Goal: Information Seeking & Learning: Learn about a topic

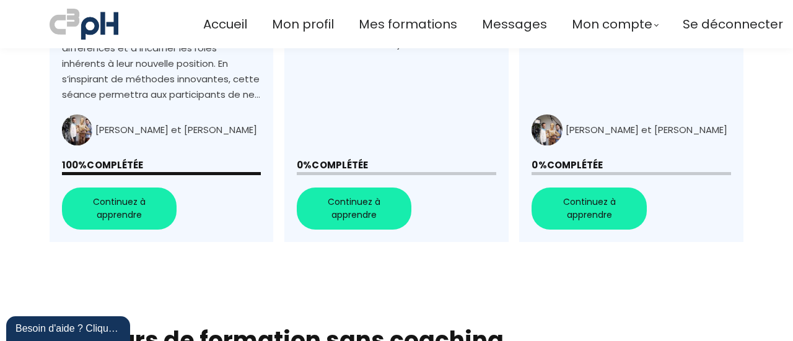
scroll to position [682, 0]
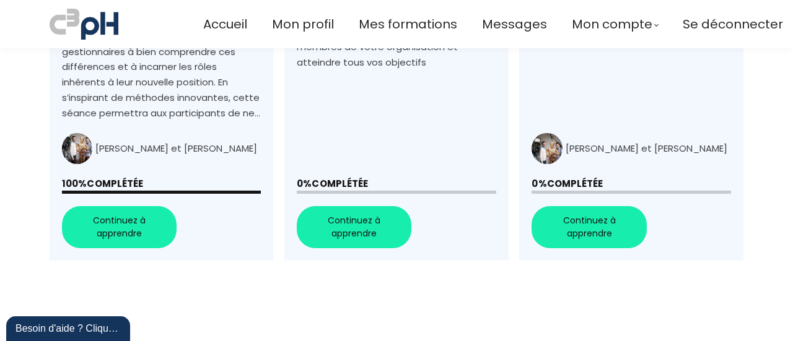
click at [353, 214] on link "+Favoriser la collaboration+" at bounding box center [396, 38] width 224 height 446
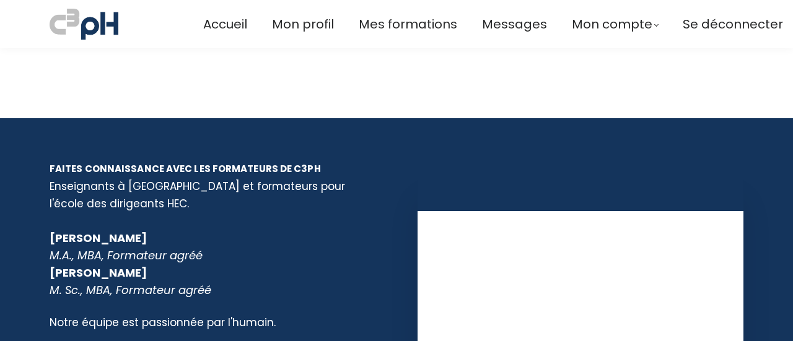
scroll to position [1363, 0]
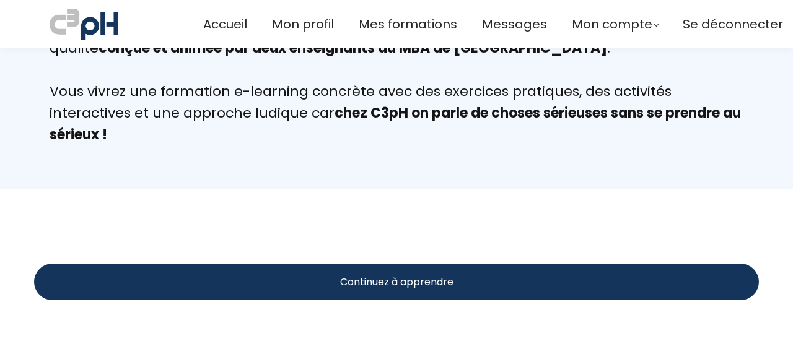
click at [294, 278] on div "Continuez à apprendre" at bounding box center [396, 282] width 725 height 37
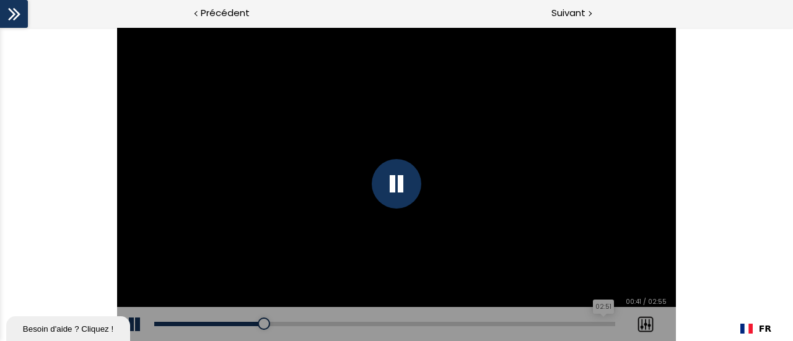
click at [604, 323] on div "02:51" at bounding box center [384, 324] width 461 height 4
click at [605, 322] on div "Add chapter 01:55" at bounding box center [384, 324] width 461 height 35
click at [597, 323] on div "01:53" at bounding box center [384, 324] width 461 height 4
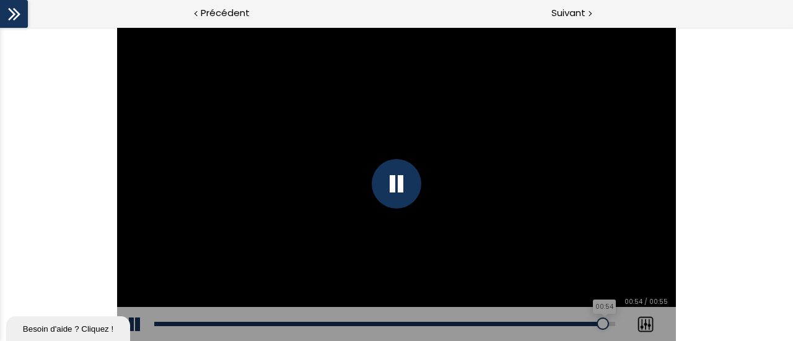
click at [604, 325] on div "00:54" at bounding box center [384, 324] width 461 height 4
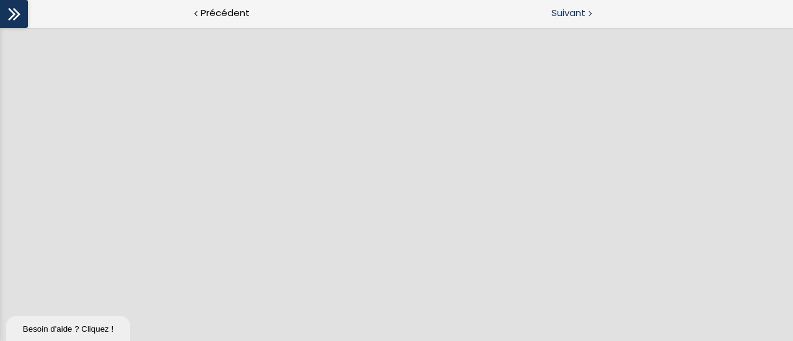
click at [569, 14] on span "Suivant" at bounding box center [569, 13] width 34 height 15
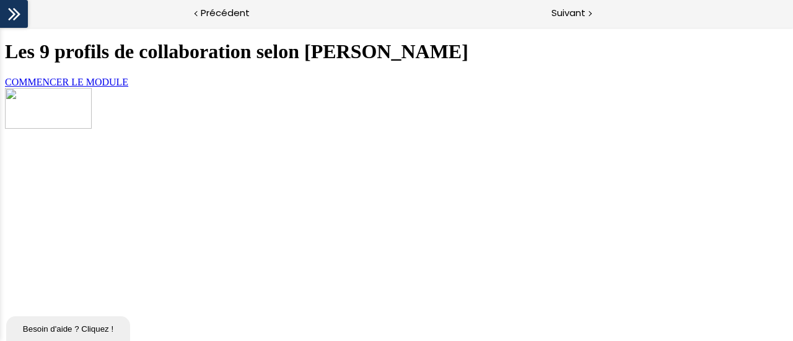
click at [128, 87] on span "COMMENCER LE MODULE" at bounding box center [66, 82] width 123 height 11
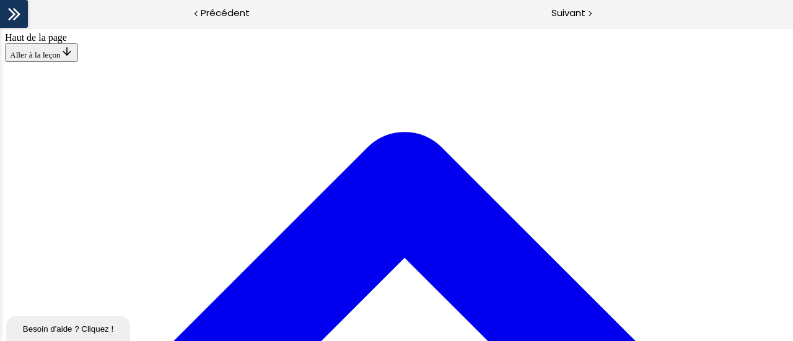
scroll to position [2624, 0]
click at [587, 12] on div at bounding box center [589, 12] width 4 height 15
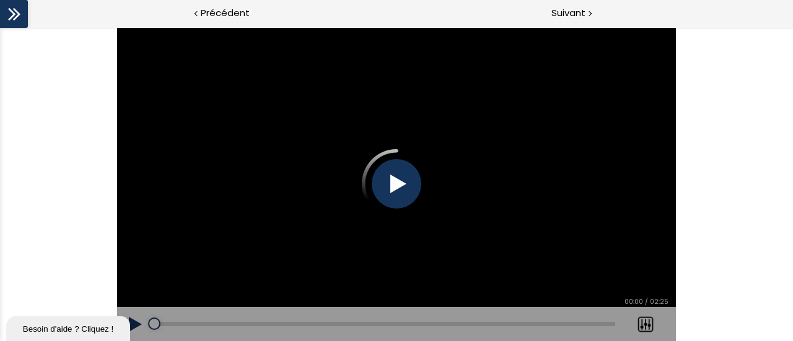
click at [407, 185] on div at bounding box center [397, 184] width 50 height 50
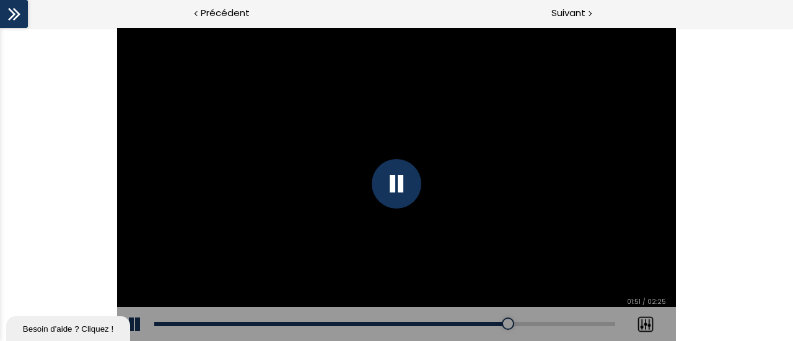
click at [592, 320] on div "Add chapter 02:17" at bounding box center [384, 324] width 461 height 35
click at [596, 323] on div "02:18" at bounding box center [384, 324] width 461 height 4
click at [567, 13] on span "Suivant" at bounding box center [569, 13] width 34 height 15
click at [604, 323] on div "02:54" at bounding box center [384, 324] width 461 height 4
click at [552, 9] on span "Suivant" at bounding box center [569, 13] width 34 height 15
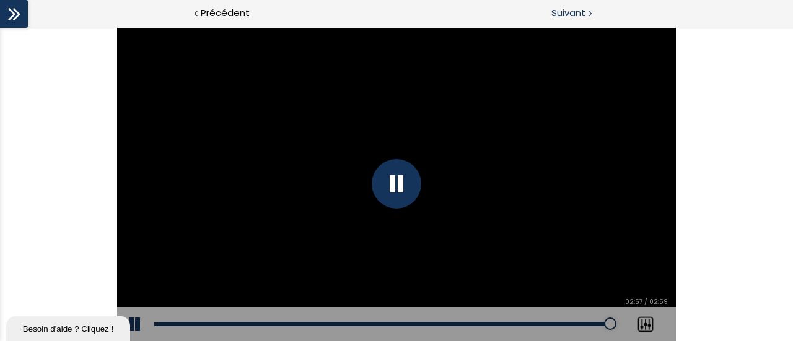
click at [571, 12] on span "Suivant" at bounding box center [569, 13] width 34 height 15
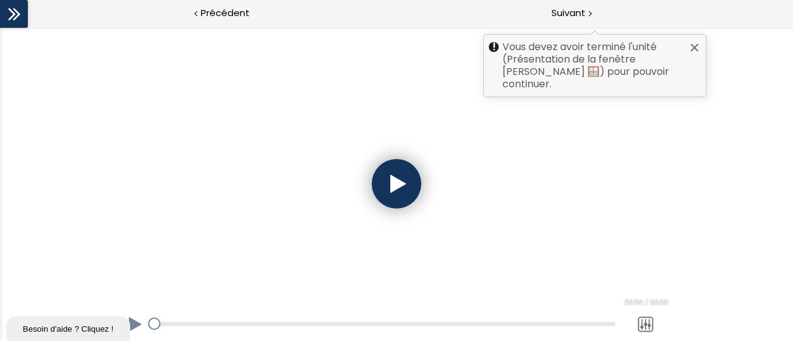
scroll to position [430, 0]
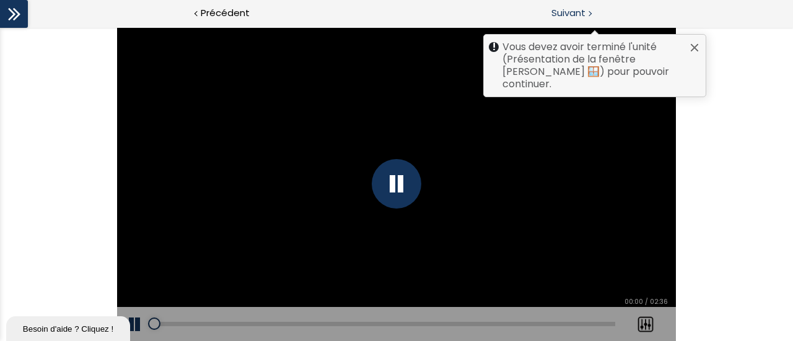
click at [695, 46] on div at bounding box center [695, 48] width 10 height 10
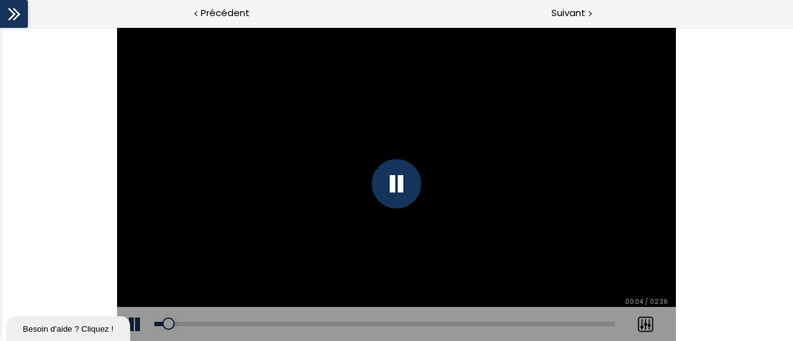
click at [8, 14] on icon at bounding box center [14, 14] width 19 height 19
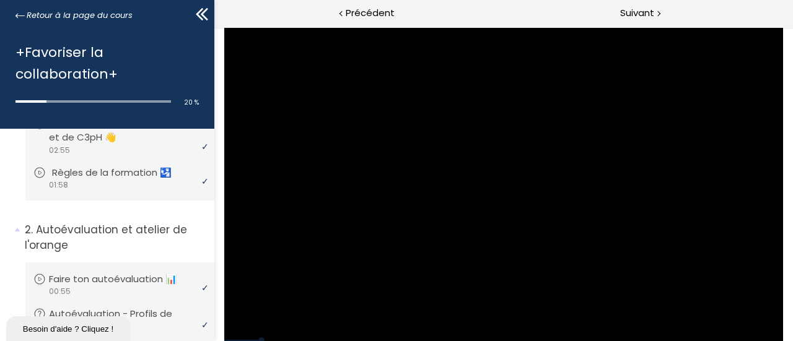
scroll to position [0, 0]
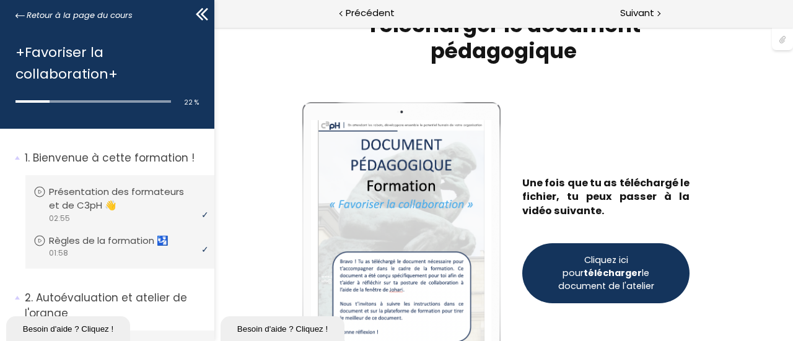
scroll to position [62, 0]
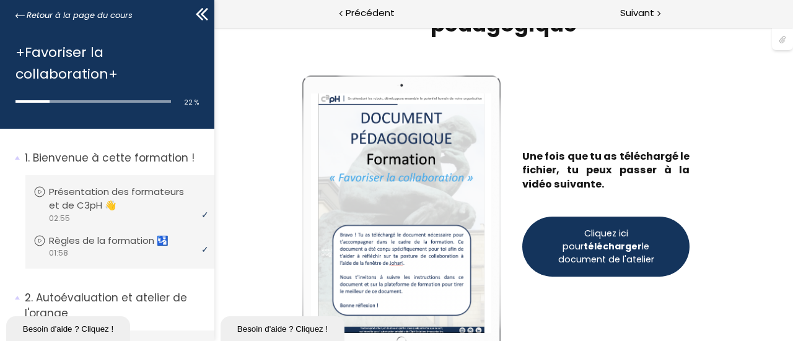
click at [598, 250] on strong "télécharger" at bounding box center [612, 246] width 58 height 12
click at [593, 255] on span "Cliquez ici pour télécharger le document de l'atelier" at bounding box center [605, 246] width 115 height 39
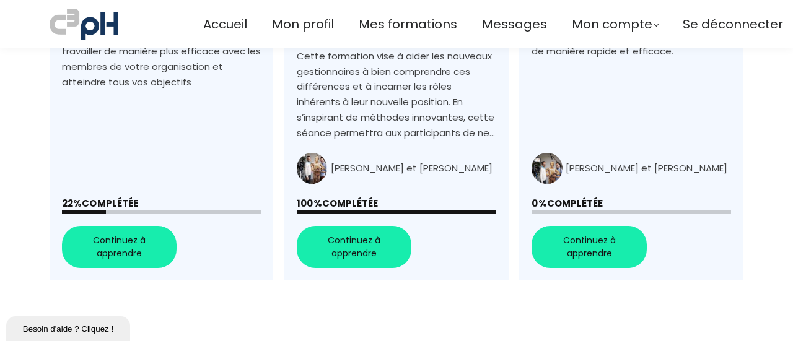
scroll to position [744, 0]
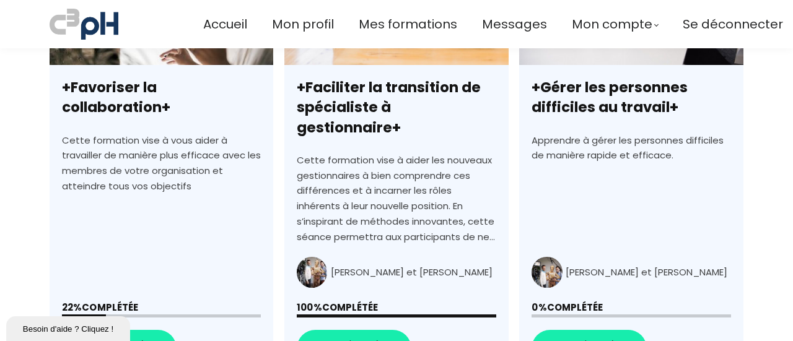
scroll to position [620, 0]
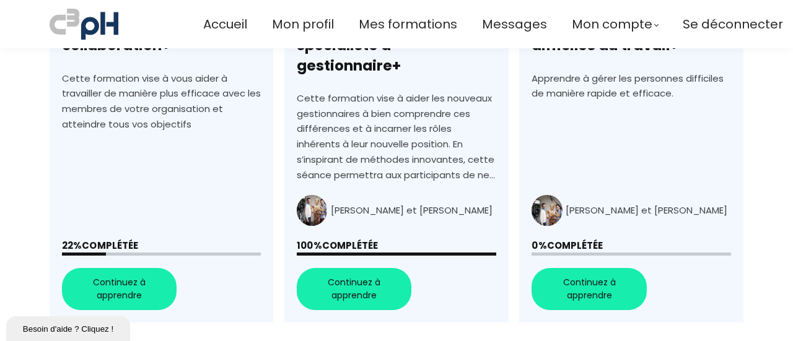
click at [120, 265] on link "+Favoriser la collaboration+" at bounding box center [162, 100] width 224 height 446
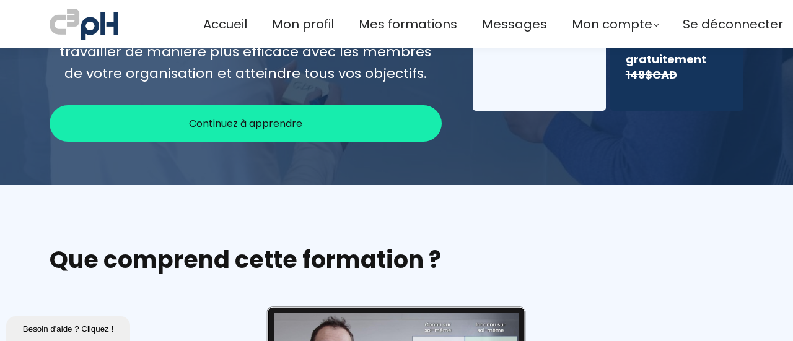
scroll to position [186, 0]
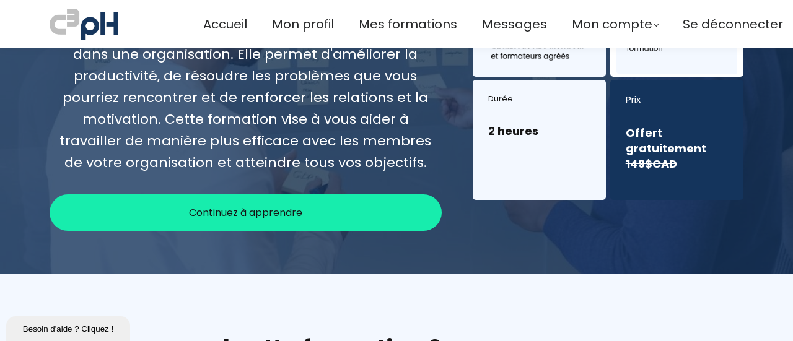
click at [344, 214] on div "Continuez à apprendre" at bounding box center [246, 213] width 392 height 37
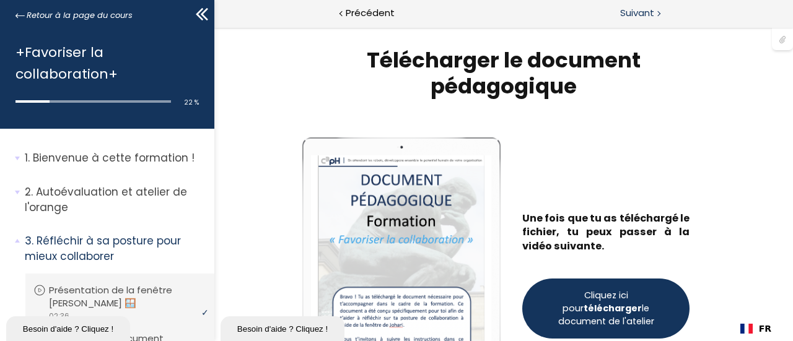
click at [657, 11] on div at bounding box center [658, 12] width 4 height 15
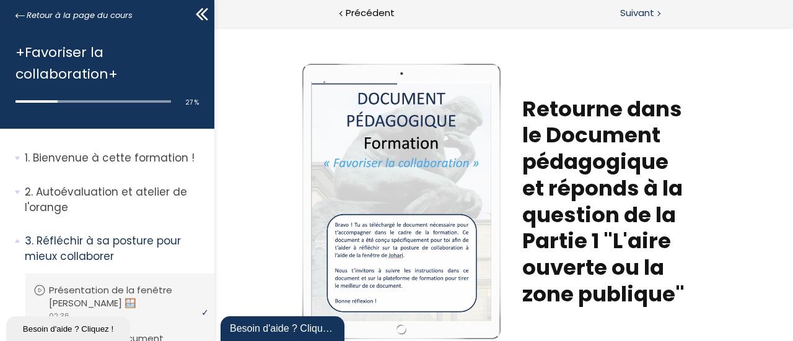
click at [641, 6] on span "Suivant" at bounding box center [637, 13] width 34 height 15
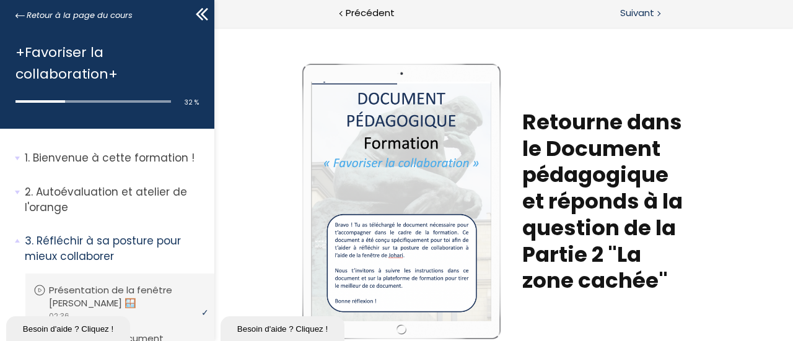
click at [647, 15] on span "Suivant" at bounding box center [637, 13] width 34 height 15
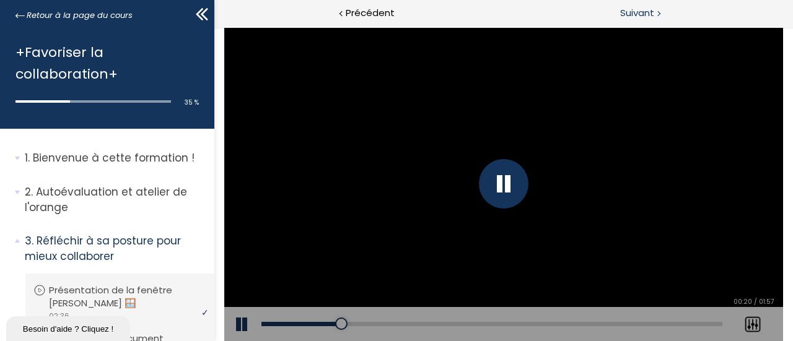
click at [637, 19] on span "Suivant" at bounding box center [637, 13] width 34 height 15
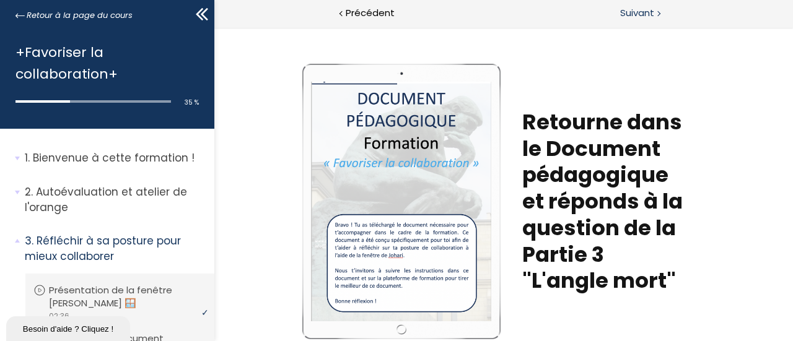
click at [637, 17] on span "Suivant" at bounding box center [637, 13] width 34 height 15
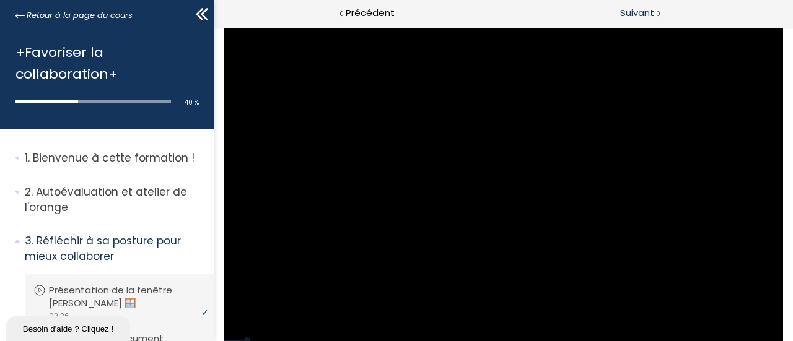
click at [630, 13] on span "Suivant" at bounding box center [637, 13] width 34 height 15
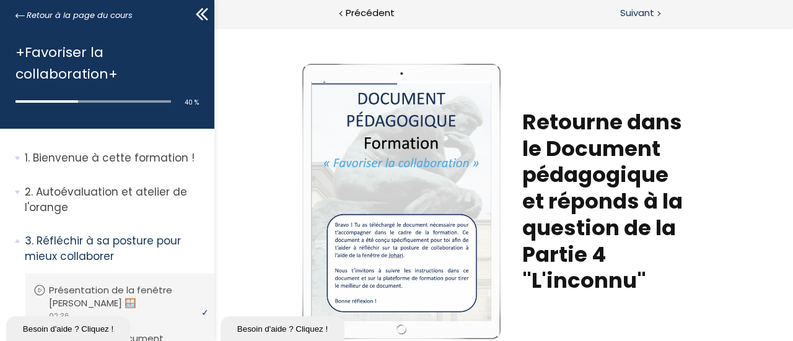
click at [631, 14] on span "Suivant" at bounding box center [637, 13] width 34 height 15
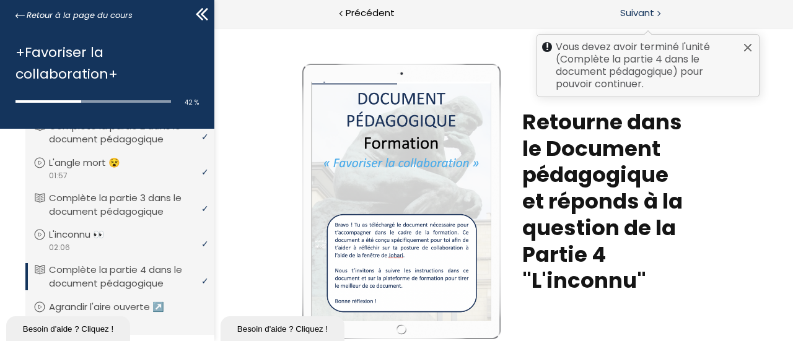
scroll to position [433, 0]
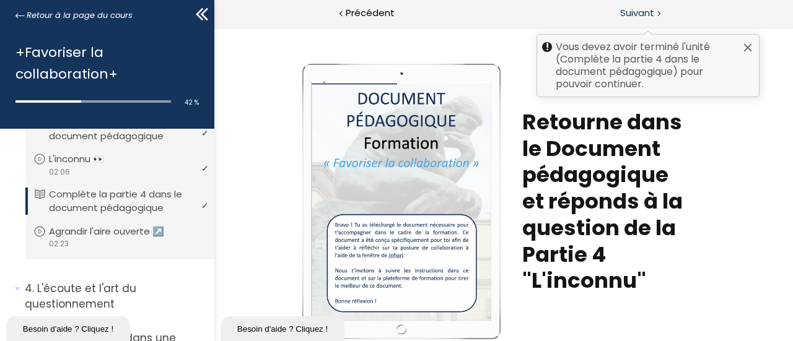
click at [750, 46] on div at bounding box center [748, 48] width 10 height 10
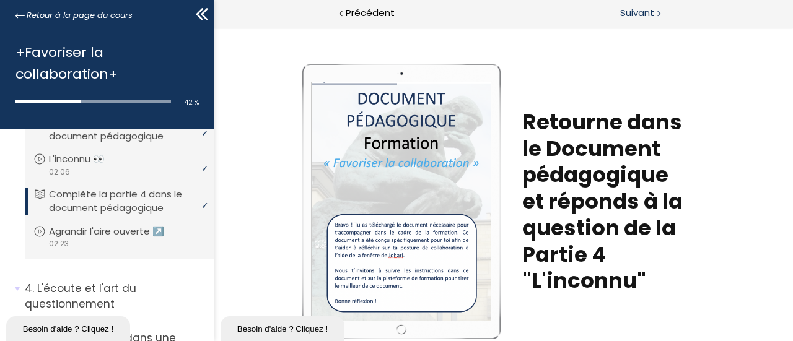
click at [647, 12] on span "Suivant" at bounding box center [637, 13] width 34 height 15
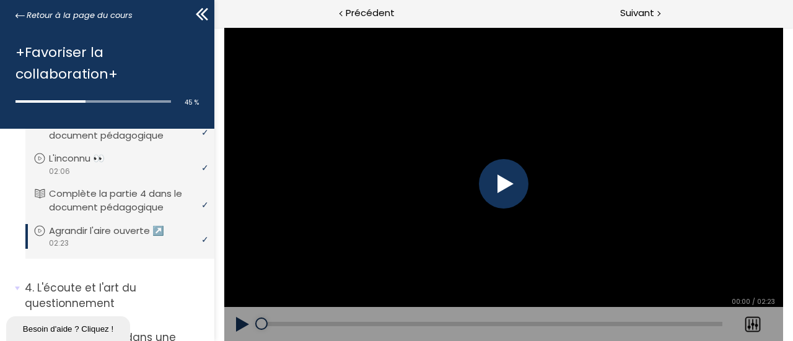
scroll to position [433, 0]
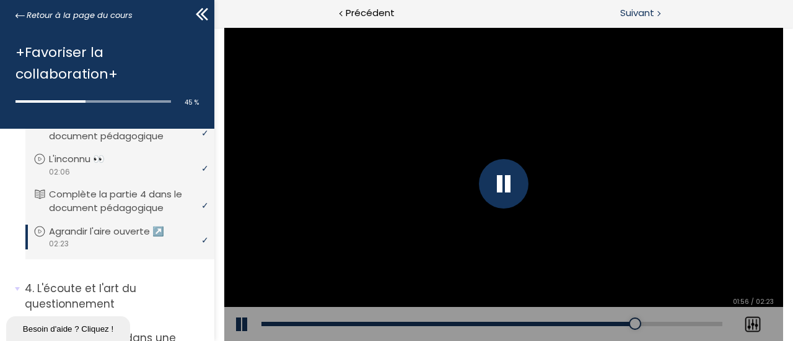
click at [625, 7] on span "Suivant" at bounding box center [637, 13] width 34 height 15
click at [640, 11] on span "Suivant" at bounding box center [637, 13] width 34 height 15
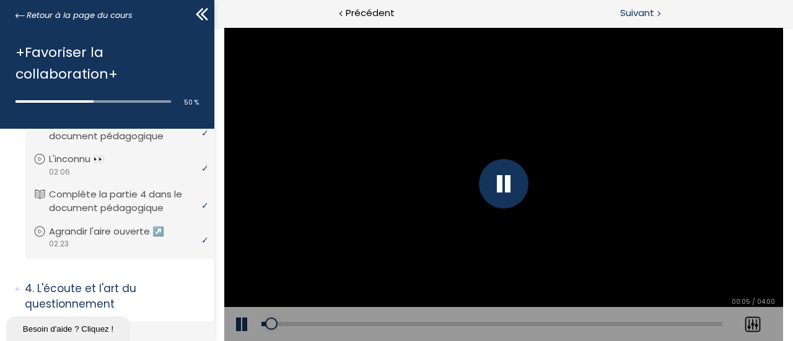
click at [645, 9] on span "Suivant" at bounding box center [637, 13] width 34 height 15
drag, startPoint x: 383, startPoint y: 11, endPoint x: 382, endPoint y: 19, distance: 8.1
click at [383, 12] on span "Précédent" at bounding box center [370, 13] width 49 height 15
click at [308, 322] on div "Add chapter 00:00" at bounding box center [491, 324] width 461 height 35
click at [310, 318] on div "Add chapter 00:24" at bounding box center [491, 324] width 461 height 35
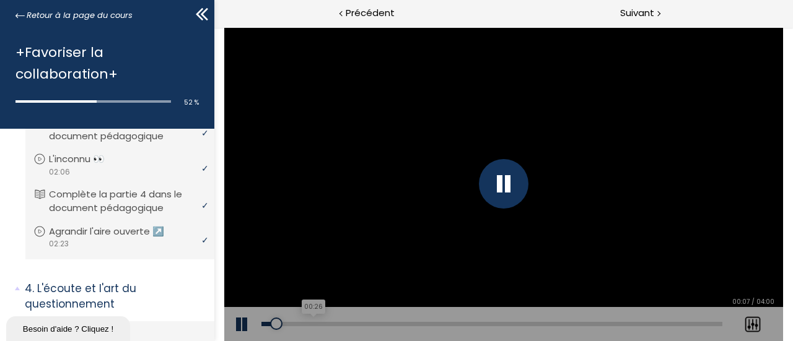
click at [312, 323] on div "00:26" at bounding box center [491, 324] width 461 height 4
click at [409, 320] on div "Add chapter 00:52" at bounding box center [491, 324] width 461 height 35
click at [418, 325] on div "00:55" at bounding box center [491, 324] width 461 height 4
click at [587, 322] on div "Add chapter 01:55" at bounding box center [491, 324] width 461 height 35
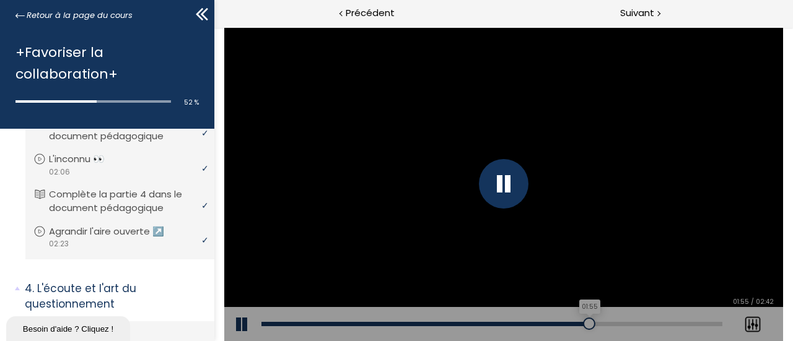
click at [589, 324] on div "01:55" at bounding box center [491, 324] width 461 height 4
click at [642, 14] on span "Suivant" at bounding box center [637, 13] width 34 height 15
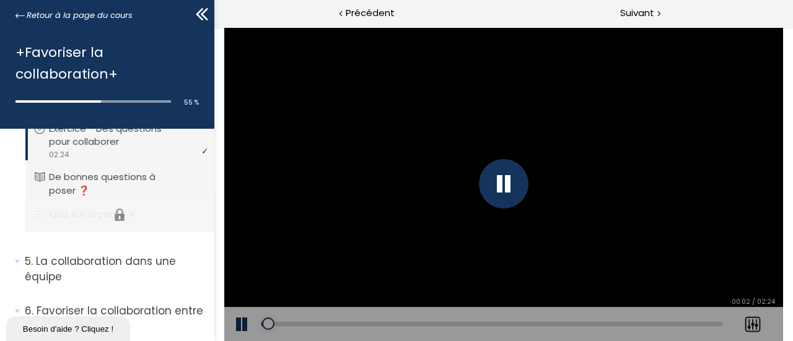
scroll to position [742, 0]
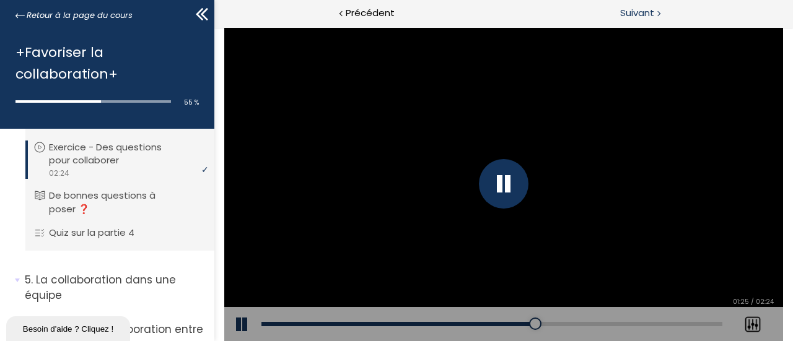
click at [640, 11] on span "Suivant" at bounding box center [637, 13] width 34 height 15
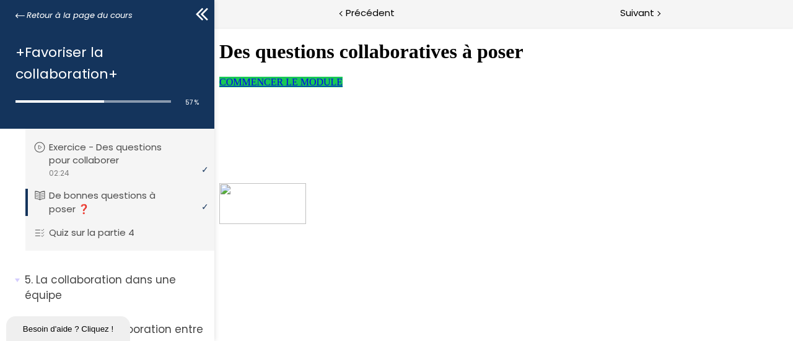
click at [342, 87] on link "COMMENCER LE MODULE" at bounding box center [280, 82] width 123 height 11
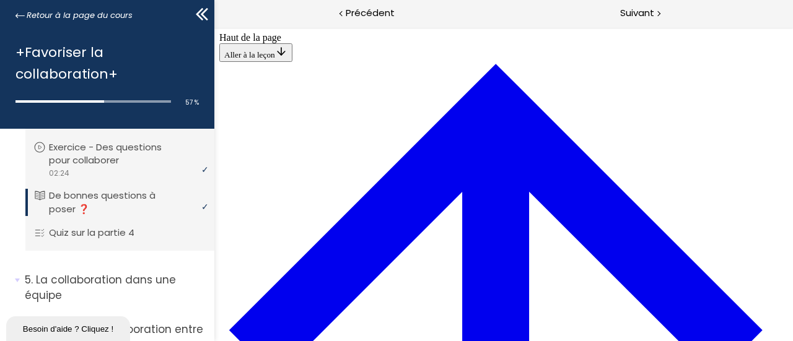
scroll to position [43, 0]
click at [123, 227] on p "Quiz sur la partie 4" at bounding box center [104, 233] width 104 height 14
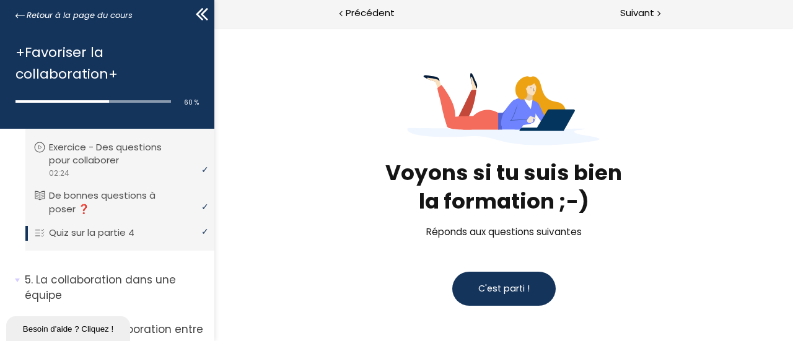
scroll to position [62, 0]
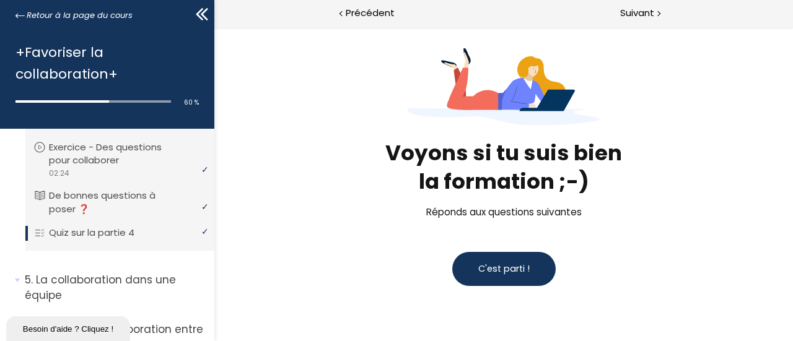
click at [516, 280] on button "C'est parti !" at bounding box center [503, 269] width 103 height 34
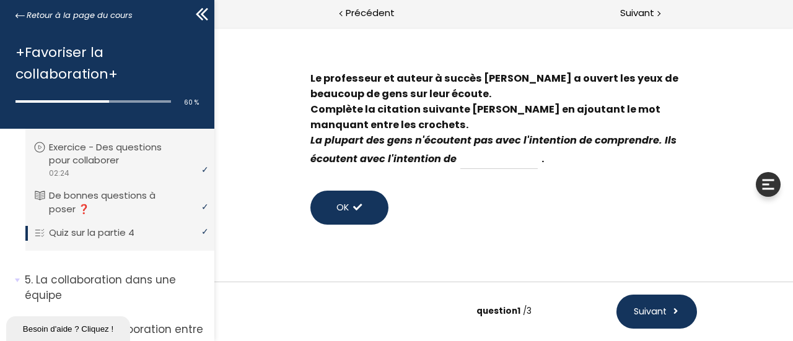
scroll to position [56, 0]
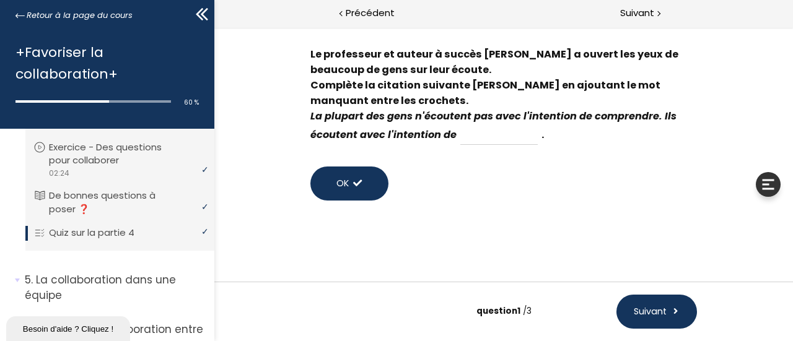
click at [502, 137] on input at bounding box center [498, 135] width 77 height 20
type input "parler"
click at [670, 309] on button "Suivant" at bounding box center [656, 312] width 81 height 34
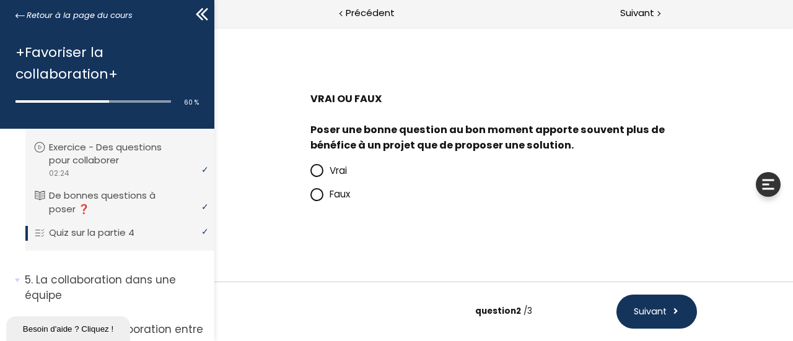
scroll to position [12, 0]
click at [343, 170] on span "Vrai" at bounding box center [337, 170] width 17 height 13
click at [310, 174] on input "Vrai" at bounding box center [310, 174] width 0 height 0
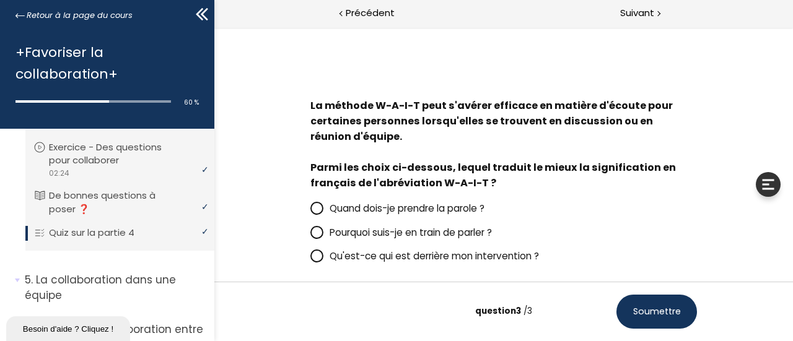
scroll to position [5, 0]
click at [447, 230] on span "Pourquoi suis-je en train de parler ?" at bounding box center [410, 232] width 162 height 13
click at [310, 236] on input "Pourquoi suis-je en train de parler ?" at bounding box center [310, 236] width 0 height 0
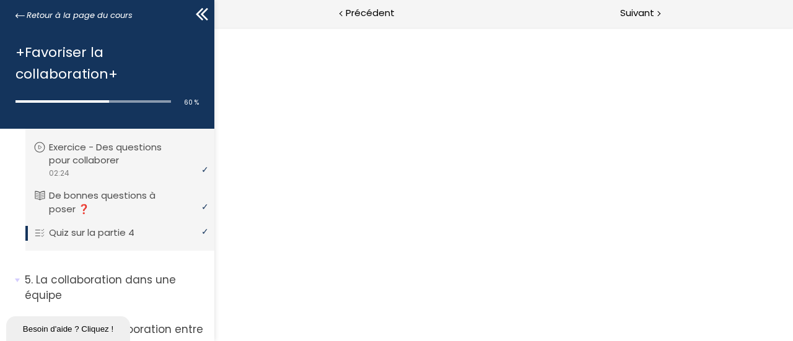
click at [644, 317] on div "La méthode W-A-I-T peut s'avérer efficace en matière d'écoute pour certaines pe…" at bounding box center [503, 184] width 579 height 314
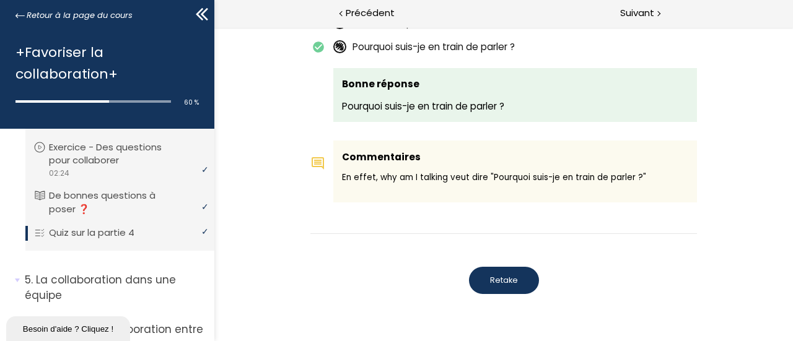
scroll to position [1084, 0]
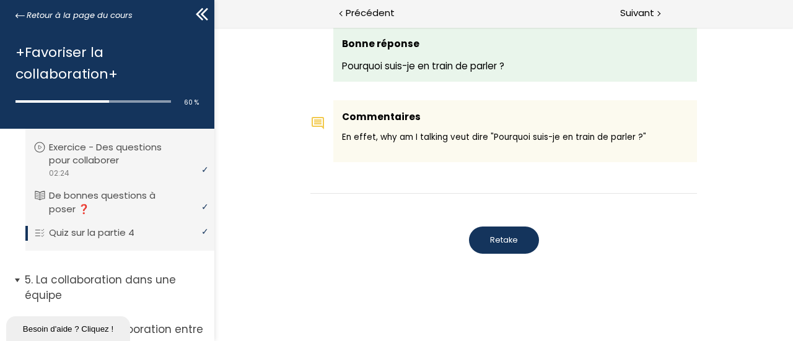
click at [131, 283] on p "La collaboration dans une équipe" at bounding box center [115, 288] width 180 height 30
click at [152, 283] on p "La collaboration dans une équipe" at bounding box center [115, 288] width 180 height 30
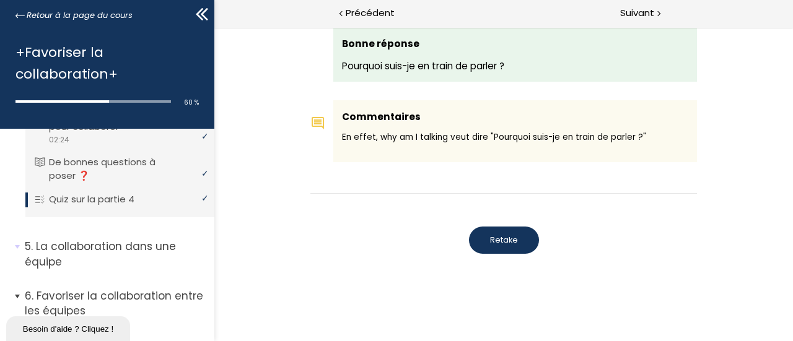
scroll to position [804, 0]
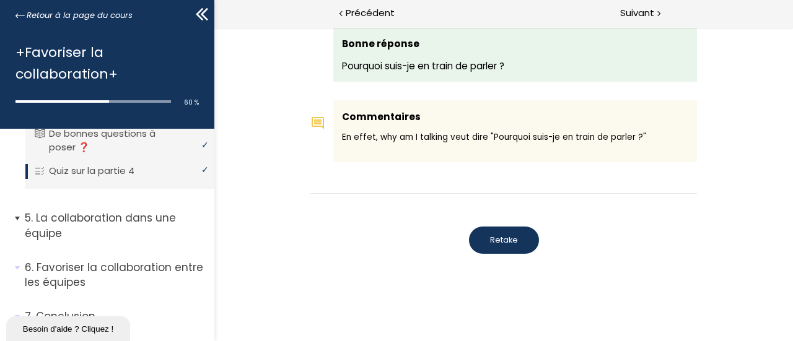
click at [124, 217] on p "La collaboration dans une équipe" at bounding box center [115, 226] width 180 height 30
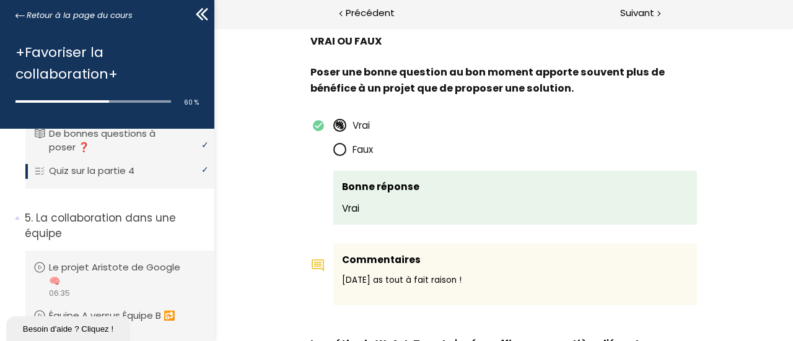
scroll to position [535, 0]
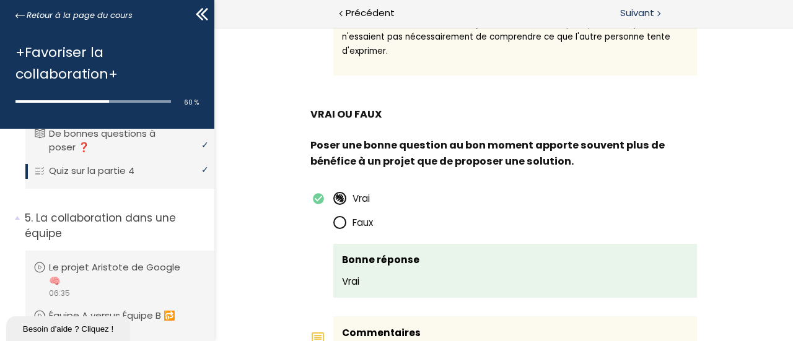
click at [649, 15] on span "Suivant" at bounding box center [637, 13] width 34 height 15
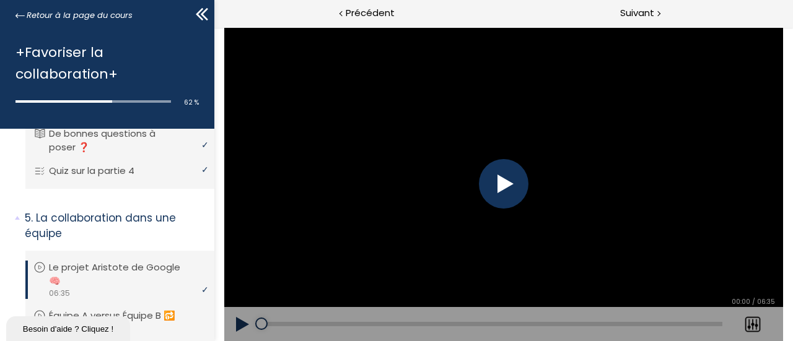
click at [512, 190] on div at bounding box center [503, 184] width 50 height 50
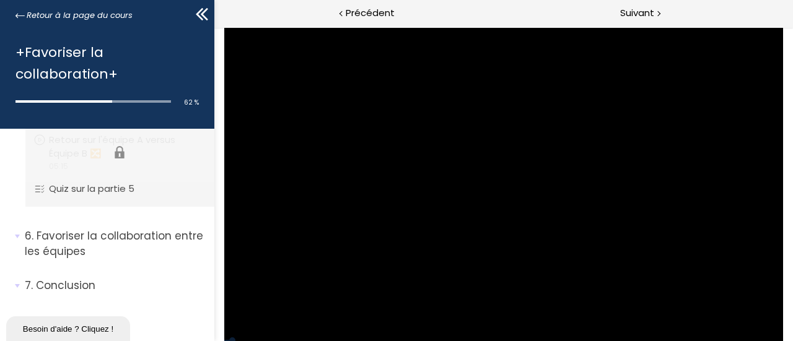
scroll to position [1029, 0]
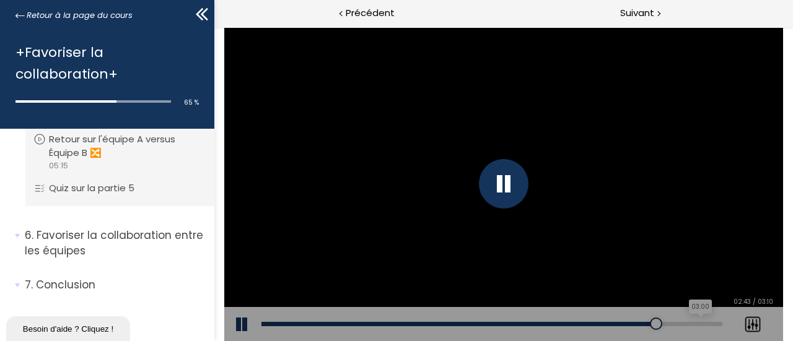
click at [701, 323] on div "03:00" at bounding box center [491, 324] width 461 height 4
click at [647, 7] on span "Suivant" at bounding box center [637, 13] width 34 height 15
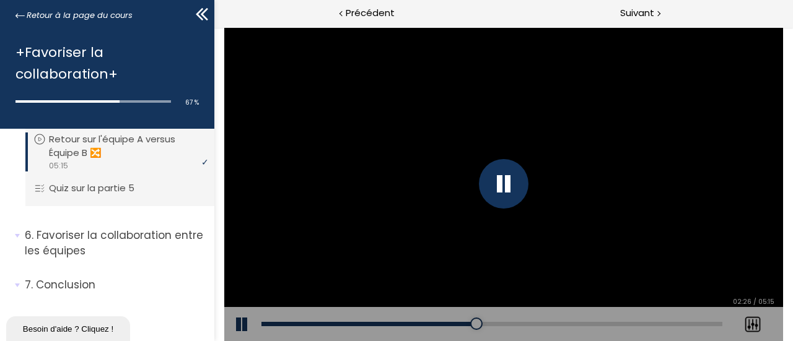
click at [508, 320] on div "Add chapter 02:48" at bounding box center [491, 324] width 461 height 35
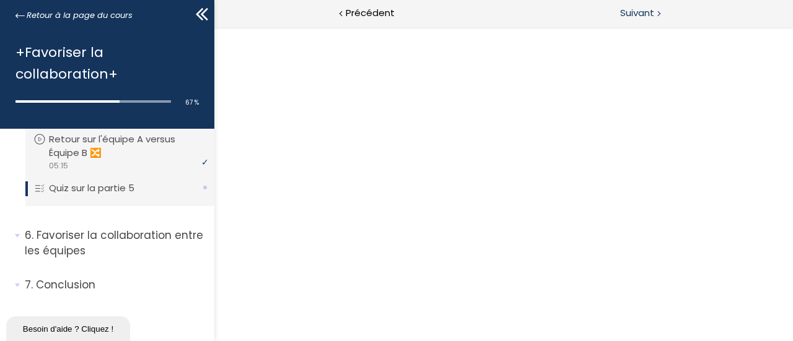
click at [628, 12] on span "Suivant" at bounding box center [637, 13] width 34 height 15
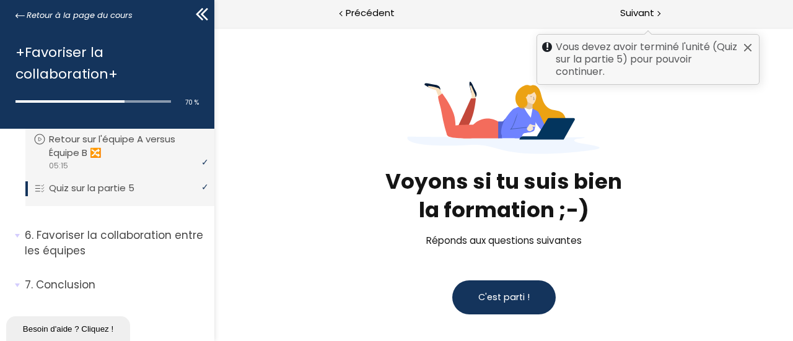
scroll to position [62, 0]
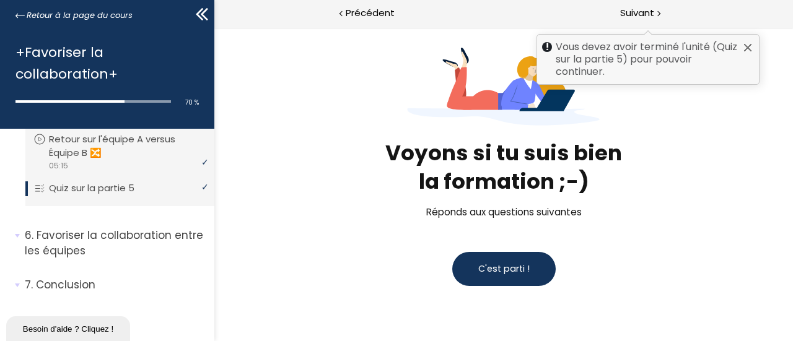
click at [514, 282] on button "C'est parti !" at bounding box center [503, 269] width 103 height 34
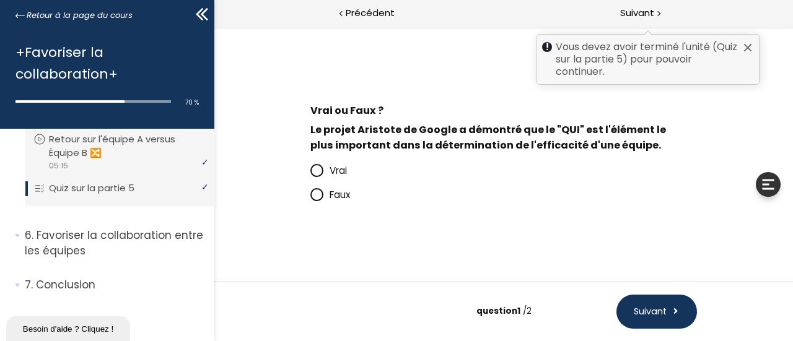
scroll to position [0, 0]
click at [320, 194] on span at bounding box center [316, 194] width 13 height 13
click at [310, 198] on input "Faux" at bounding box center [310, 198] width 0 height 0
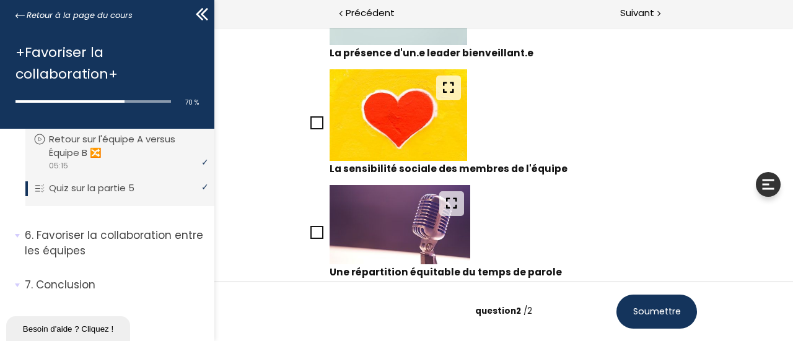
scroll to position [441, 0]
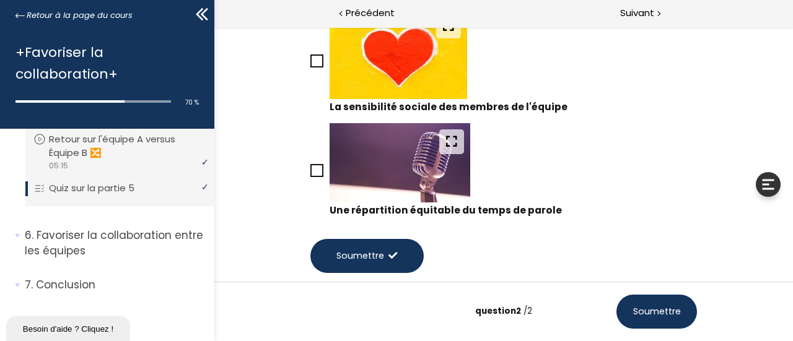
click at [312, 169] on icon at bounding box center [316, 170] width 11 height 11
click at [310, 174] on input "Une répartition équitable du temps de parole" at bounding box center [310, 174] width 0 height 0
click at [380, 261] on button "Soumettre" at bounding box center [366, 256] width 113 height 34
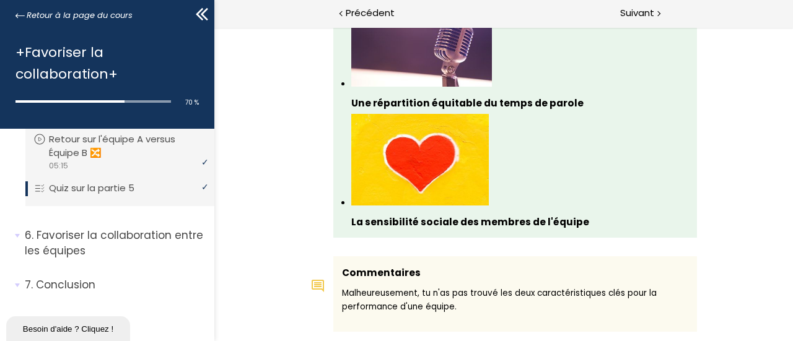
scroll to position [1115, 0]
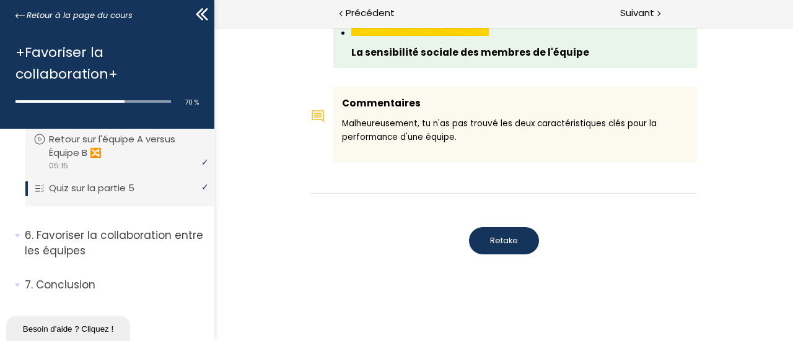
click at [495, 240] on span "Retake" at bounding box center [504, 240] width 28 height 11
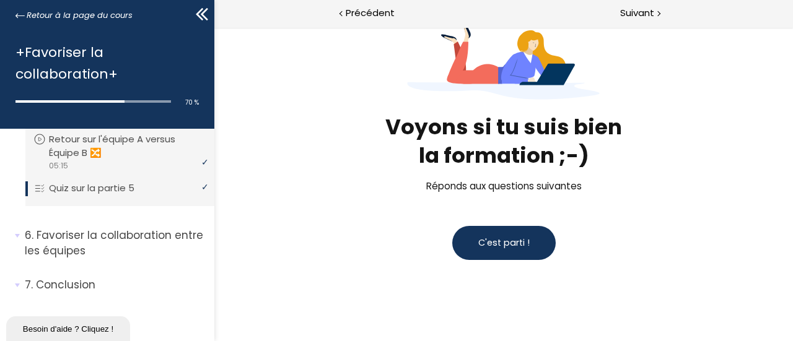
scroll to position [69, 0]
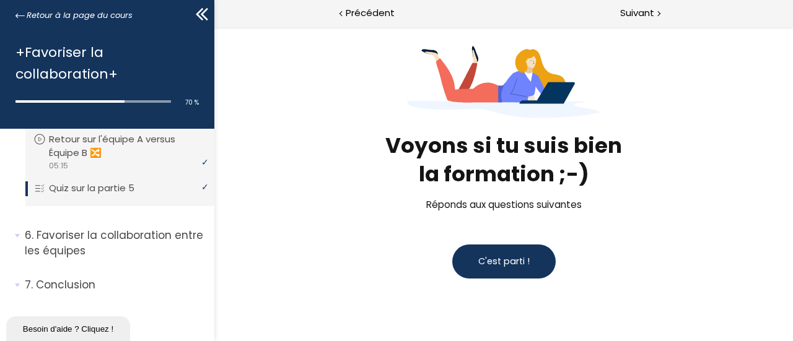
click at [502, 265] on span "C'est parti !" at bounding box center [503, 261] width 51 height 12
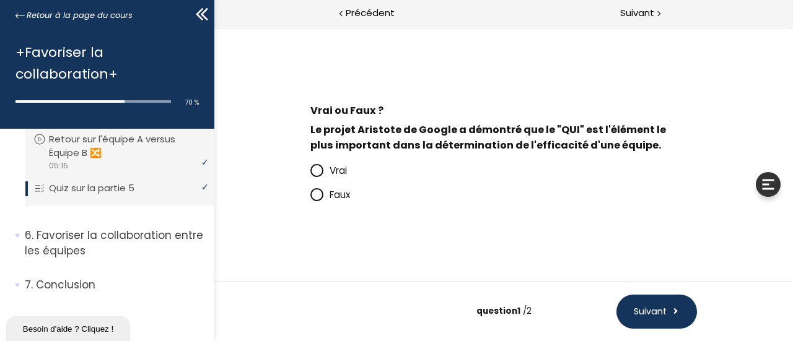
scroll to position [0, 0]
click at [336, 195] on span "Faux" at bounding box center [339, 194] width 20 height 13
click at [310, 198] on input "Faux" at bounding box center [310, 198] width 0 height 0
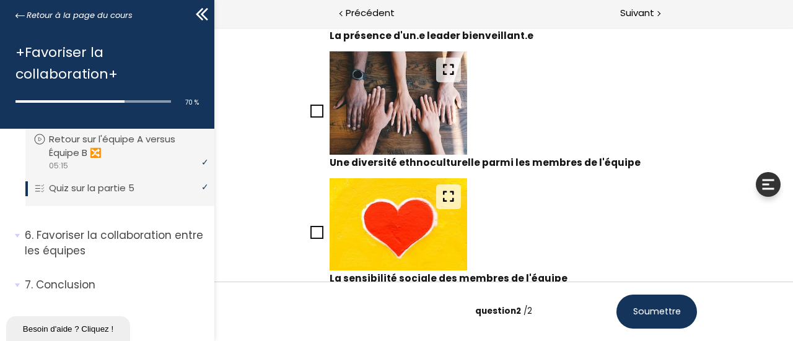
scroll to position [441, 0]
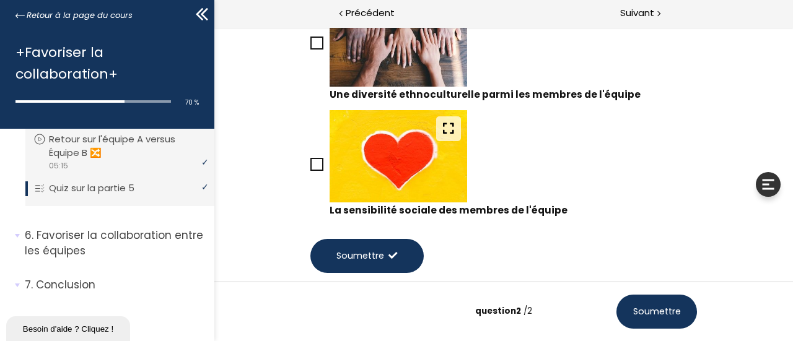
click at [312, 165] on icon at bounding box center [317, 165] width 10 height 10
click at [310, 168] on input "La sensibilité sociale des membres de l'équipe" at bounding box center [310, 168] width 0 height 0
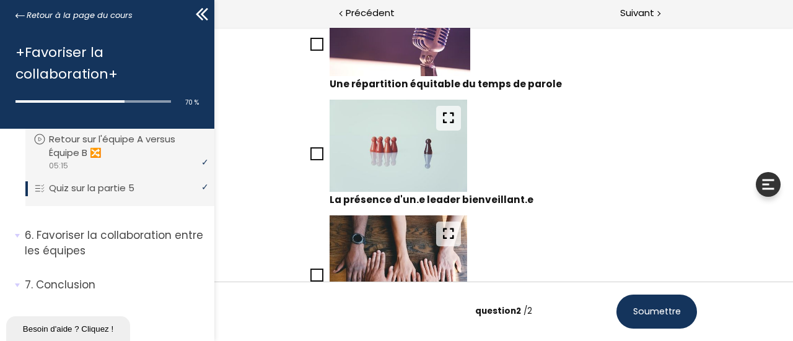
scroll to position [142, 0]
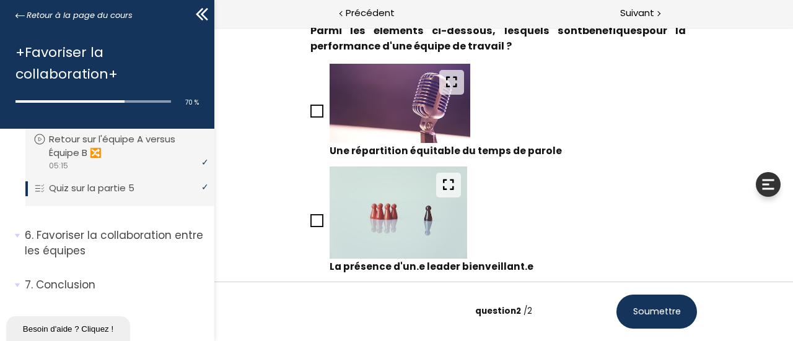
click at [312, 109] on icon at bounding box center [316, 111] width 11 height 11
click at [310, 115] on input "Une répartition équitable du temps de parole" at bounding box center [310, 115] width 0 height 0
click at [661, 313] on span "Soumettre" at bounding box center [657, 312] width 48 height 13
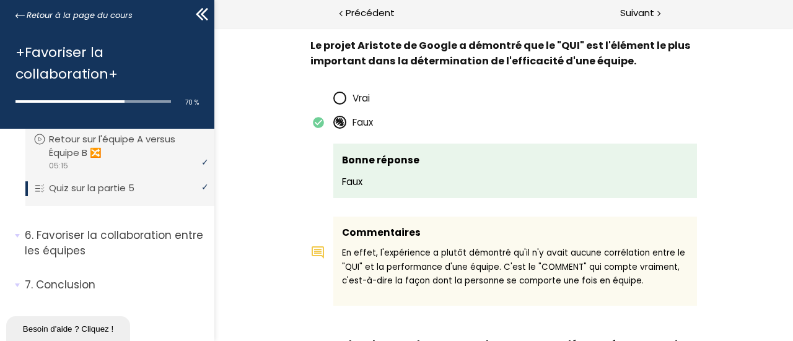
scroll to position [310, 0]
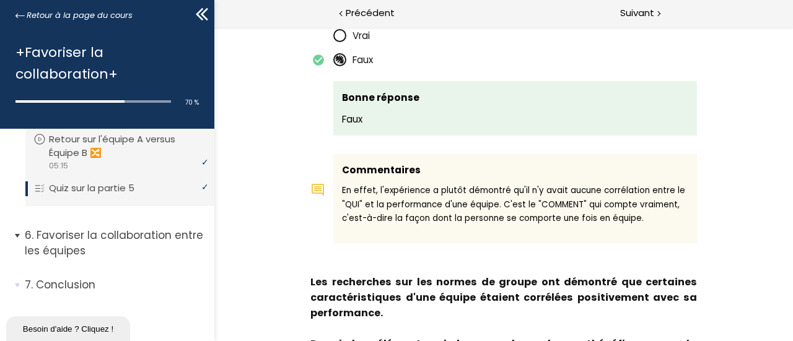
click at [116, 232] on p "Favoriser la collaboration entre les équipes" at bounding box center [115, 243] width 180 height 30
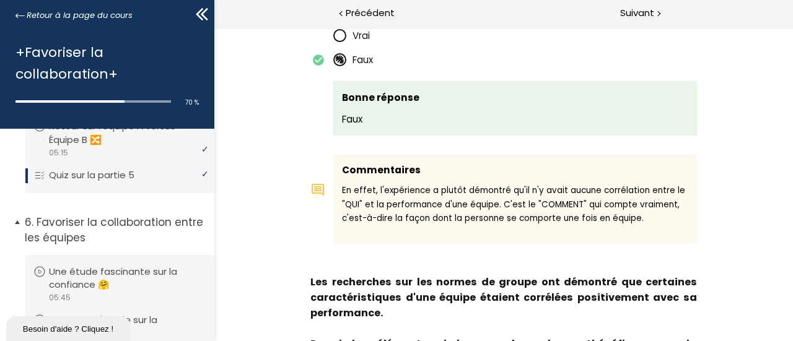
scroll to position [1091, 0]
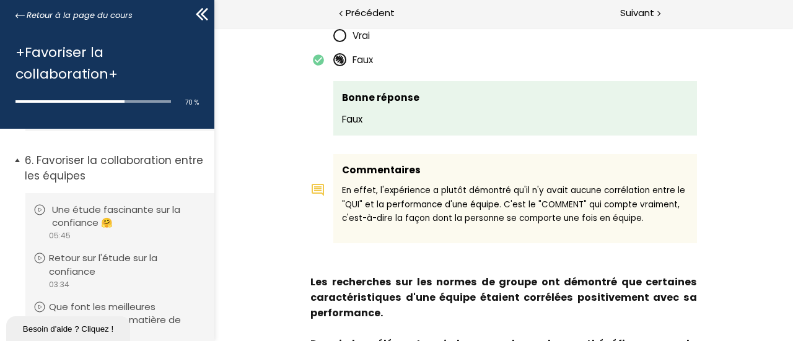
click at [75, 216] on p "Une étude fascinante sur la confiance 🤗" at bounding box center [129, 216] width 154 height 27
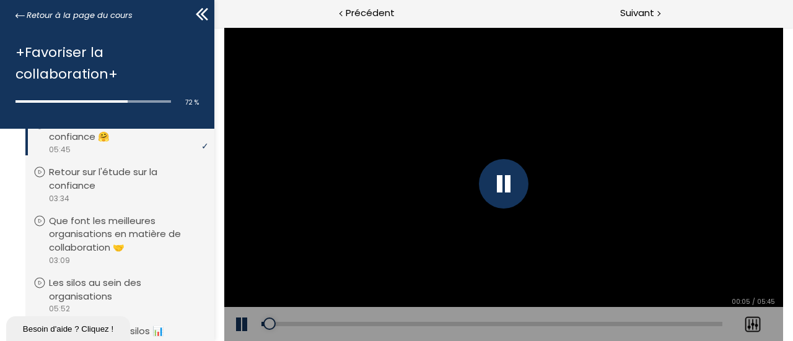
scroll to position [1158, 0]
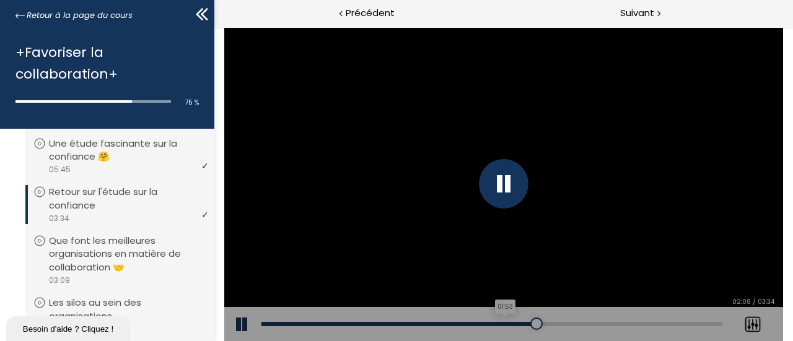
click at [502, 322] on div "Add chapter 01:53" at bounding box center [491, 324] width 461 height 35
click at [502, 323] on div "01:52" at bounding box center [491, 324] width 461 height 4
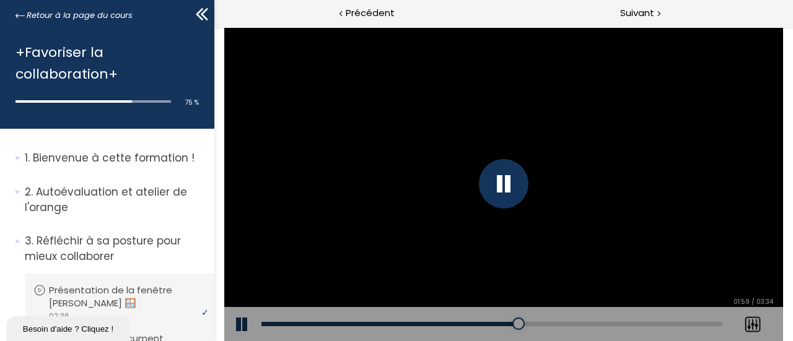
scroll to position [1158, 0]
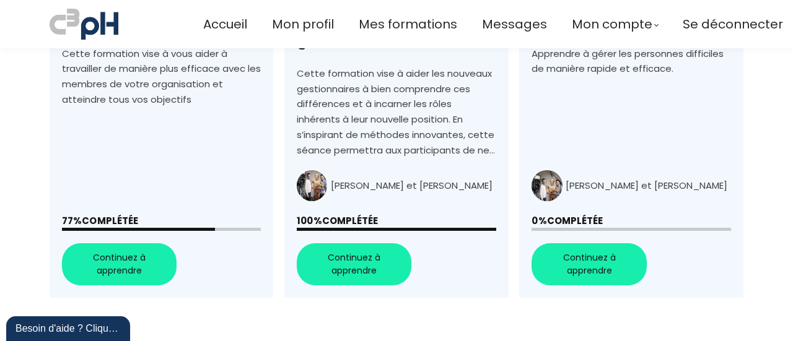
click at [107, 237] on link "+Favoriser la collaboration+" at bounding box center [162, 76] width 224 height 446
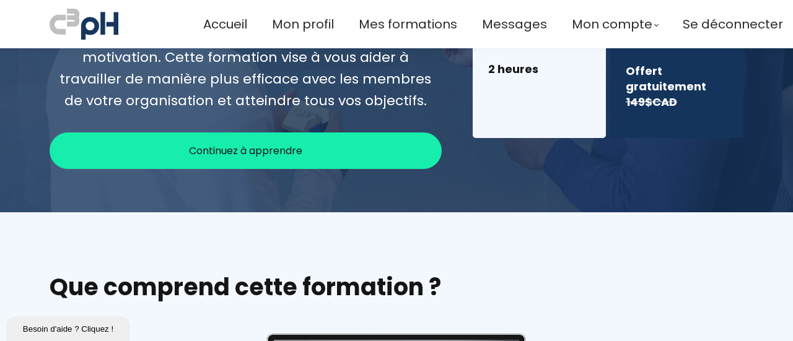
click at [210, 160] on div "Continuez à apprendre" at bounding box center [246, 151] width 392 height 37
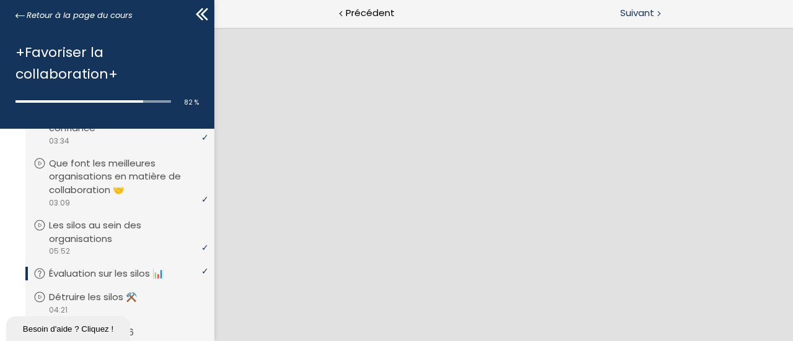
click at [628, 9] on span "Suivant" at bounding box center [637, 13] width 34 height 15
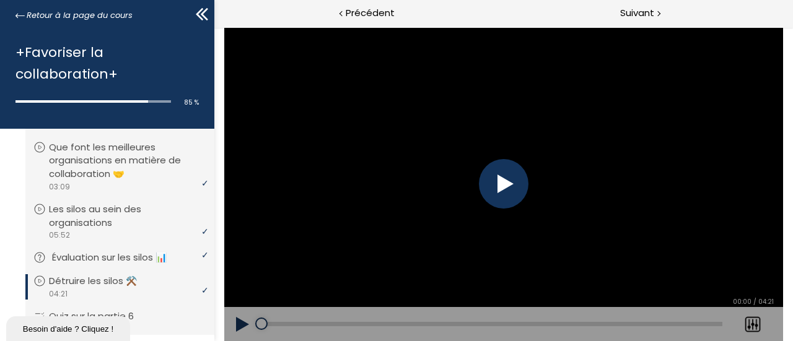
scroll to position [434, 0]
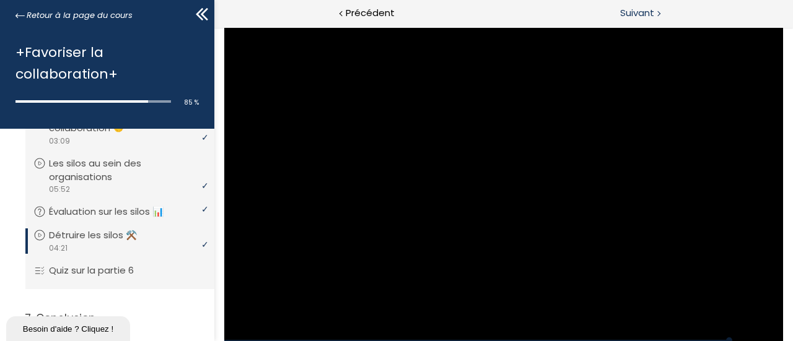
click at [644, 13] on span "Suivant" at bounding box center [637, 13] width 34 height 15
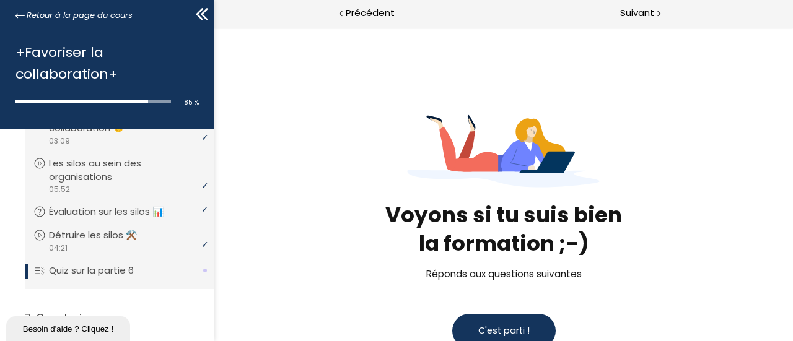
scroll to position [62, 0]
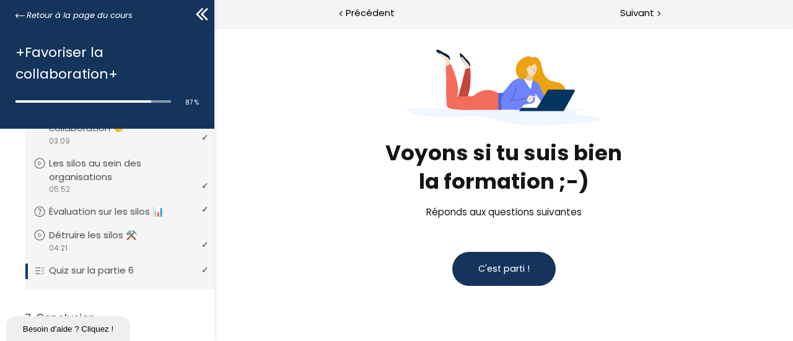
click at [526, 280] on button "C'est parti !" at bounding box center [503, 269] width 103 height 34
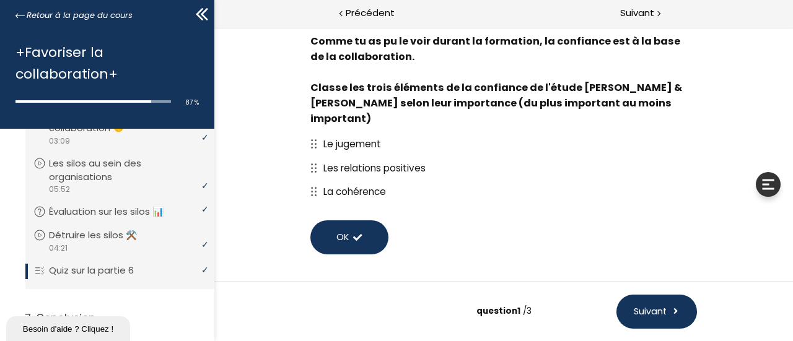
scroll to position [7, 0]
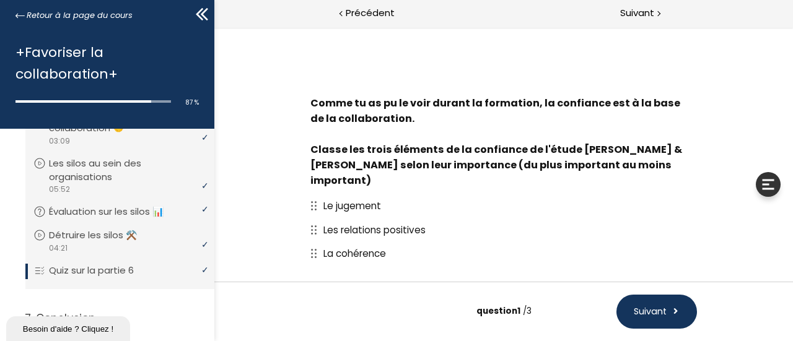
click at [366, 224] on span "Les relations positives" at bounding box center [374, 230] width 102 height 13
click at [310, 226] on icon at bounding box center [313, 230] width 7 height 9
drag, startPoint x: 379, startPoint y: 216, endPoint x: 359, endPoint y: 188, distance: 34.7
click at [360, 194] on div "Le jugement Les relations positives La cohérence" at bounding box center [503, 230] width 387 height 72
click at [449, 222] on p "Les relations positives" at bounding box center [510, 229] width 374 height 15
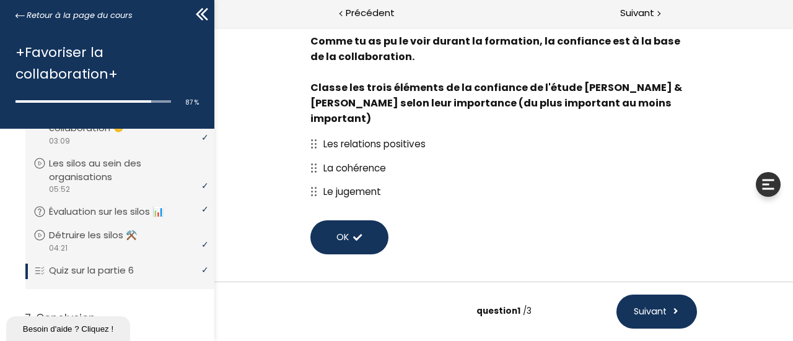
click at [343, 231] on span "OK" at bounding box center [342, 237] width 12 height 13
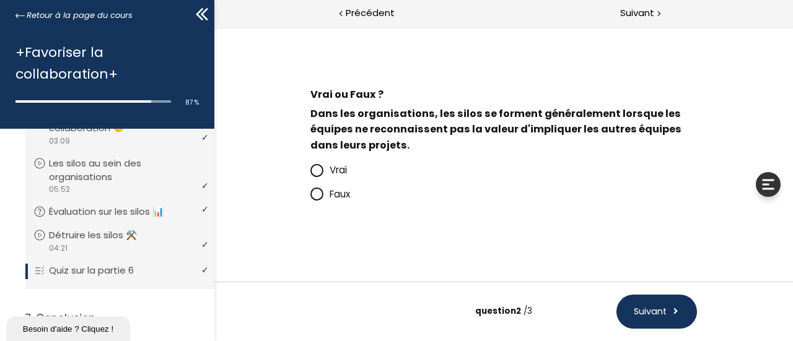
scroll to position [16, 0]
click at [338, 171] on span "Vrai" at bounding box center [337, 170] width 17 height 13
click at [310, 174] on input "Vrai" at bounding box center [310, 174] width 0 height 0
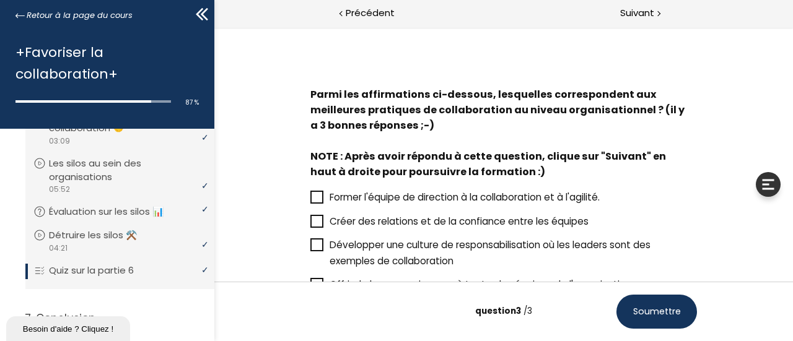
scroll to position [69, 0]
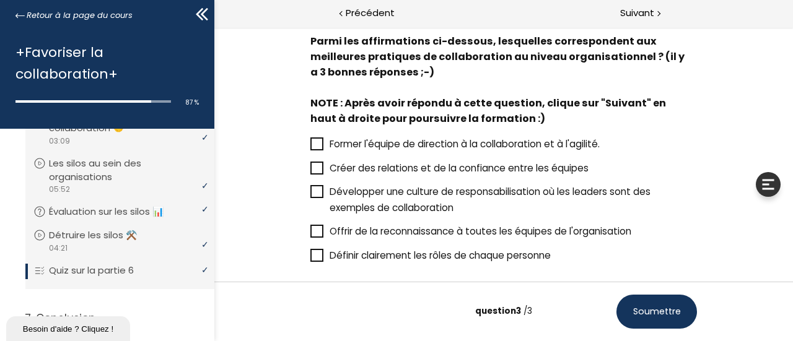
click at [315, 171] on icon at bounding box center [316, 168] width 11 height 11
click at [310, 172] on input "Créer des relations et de la confiance entre les équipes" at bounding box center [310, 172] width 0 height 0
click at [315, 258] on icon at bounding box center [316, 255] width 11 height 11
click at [310, 259] on input "Définir clairement les rôles de chaque personne" at bounding box center [310, 259] width 0 height 0
click at [312, 230] on icon at bounding box center [316, 231] width 11 height 11
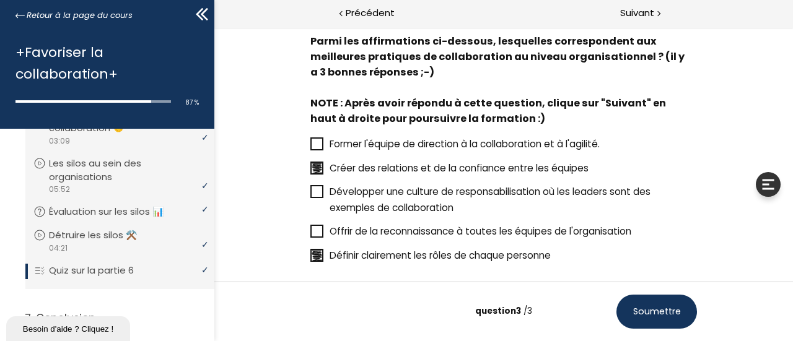
click at [310, 235] on input "Offrir de la reconnaissance à toutes les équipes de l'organisation" at bounding box center [310, 235] width 0 height 0
click at [657, 309] on span "Soumettre" at bounding box center [657, 312] width 48 height 13
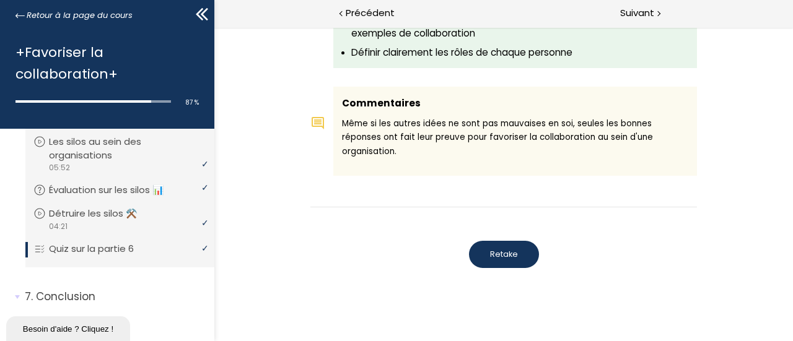
scroll to position [467, 0]
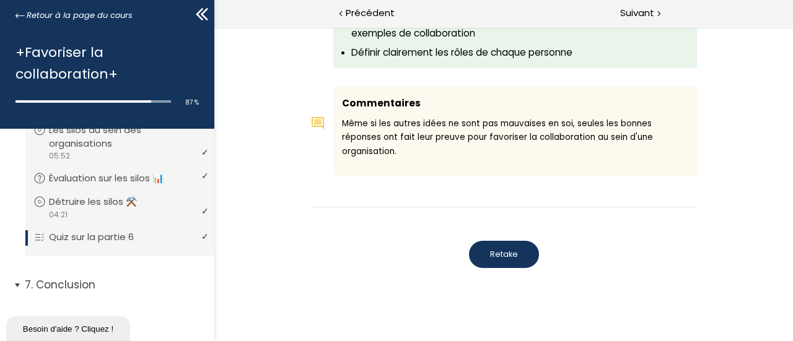
click at [81, 279] on p "Conclusion" at bounding box center [115, 285] width 180 height 15
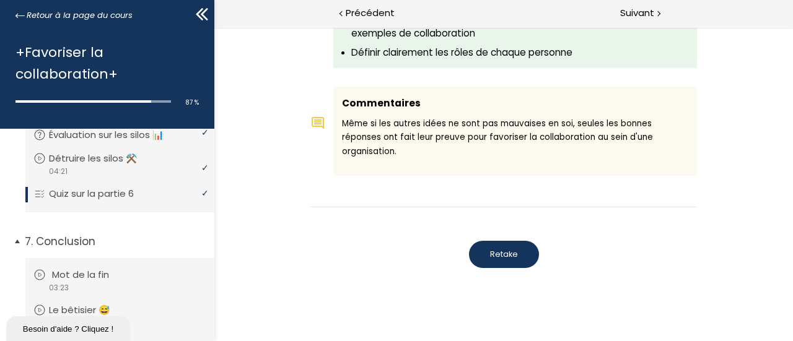
scroll to position [529, 0]
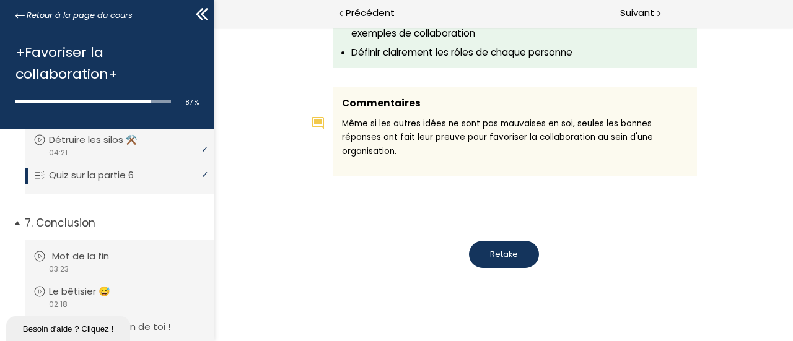
click at [123, 250] on p "Mot de la fin" at bounding box center [90, 257] width 76 height 14
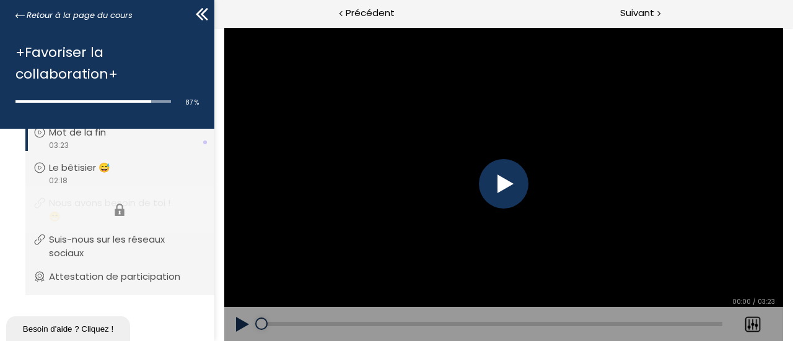
scroll to position [591, 0]
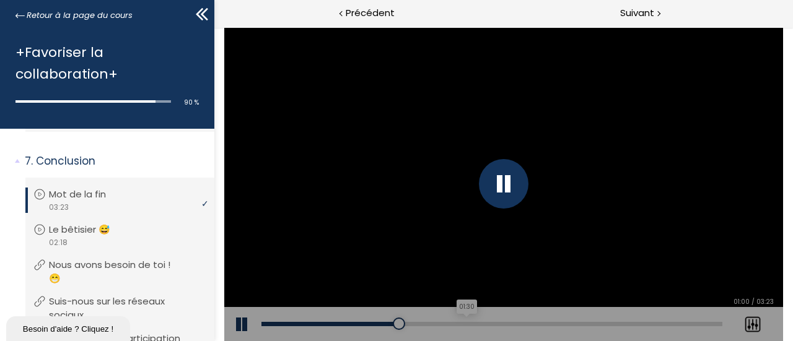
click at [466, 325] on div "01:30" at bounding box center [491, 324] width 461 height 4
click at [609, 323] on div "02:33" at bounding box center [491, 324] width 461 height 4
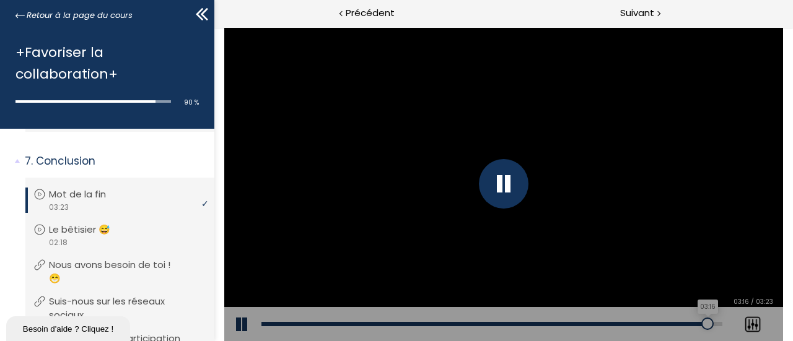
click at [708, 323] on div "03:16" at bounding box center [491, 324] width 461 height 4
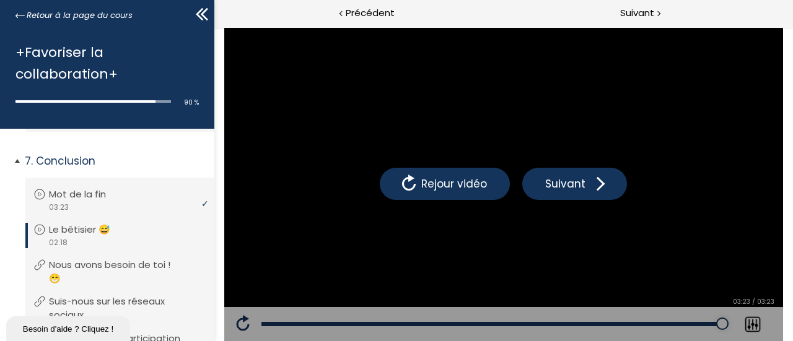
click at [77, 223] on p "Le bêtisier 😅" at bounding box center [89, 230] width 80 height 14
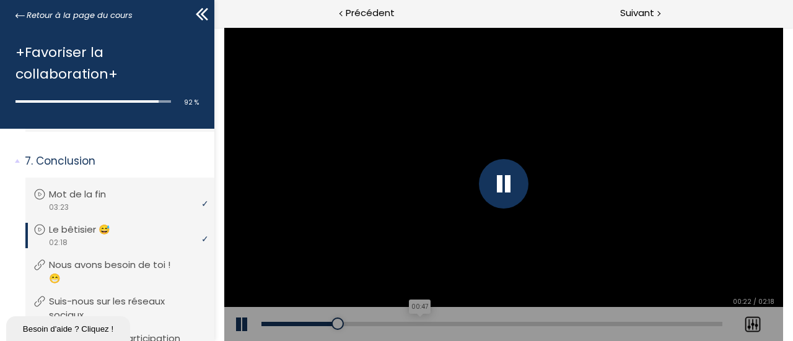
click at [418, 324] on div "00:47" at bounding box center [491, 324] width 461 height 4
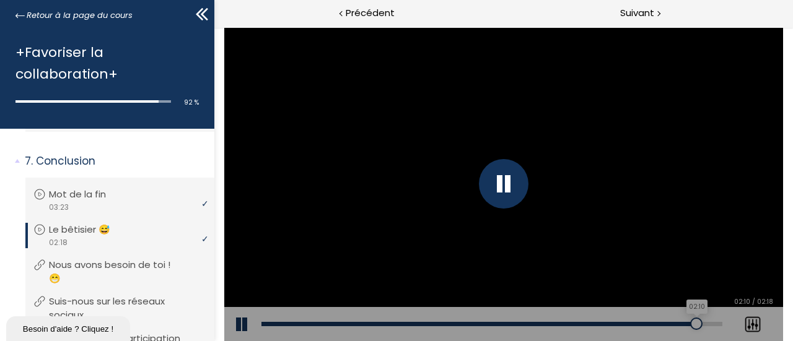
click at [697, 325] on div "02:10" at bounding box center [491, 324] width 461 height 4
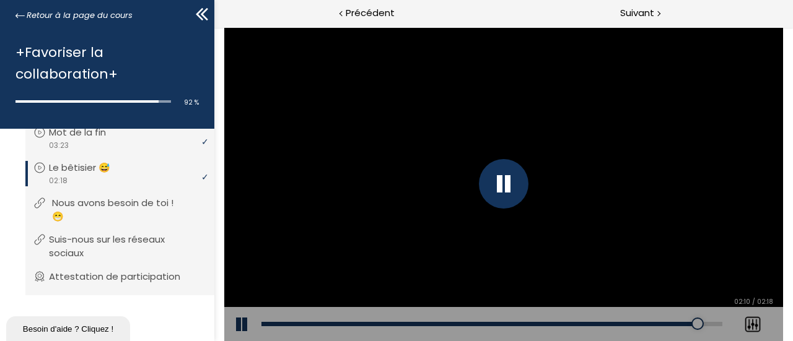
click at [154, 205] on p "Nous avons besoin de toi ! 😁" at bounding box center [129, 209] width 154 height 27
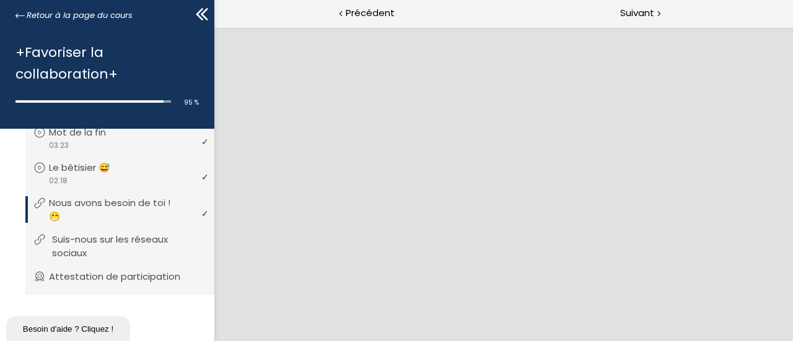
click at [107, 242] on p "Suis-nous sur les réseaux sociaux" at bounding box center [129, 246] width 154 height 27
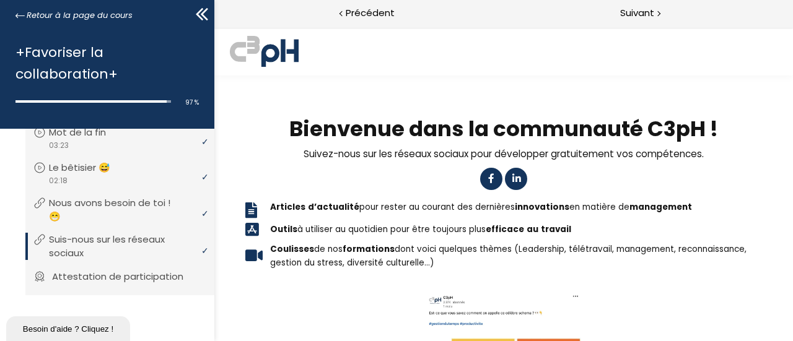
click at [117, 276] on p "Attestation de participation" at bounding box center [127, 277] width 150 height 14
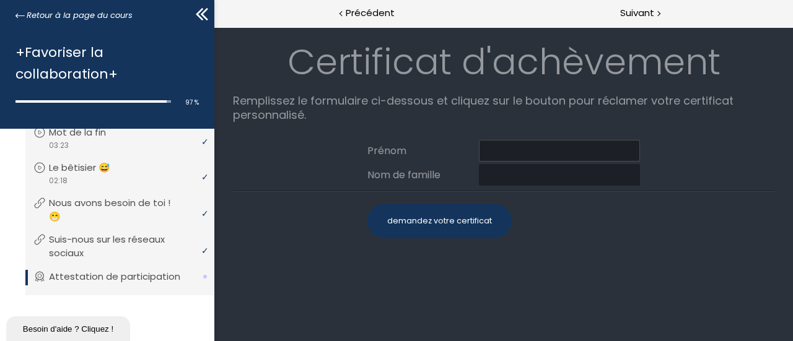
click at [507, 149] on input at bounding box center [558, 151] width 161 height 22
type input "Frédéric"
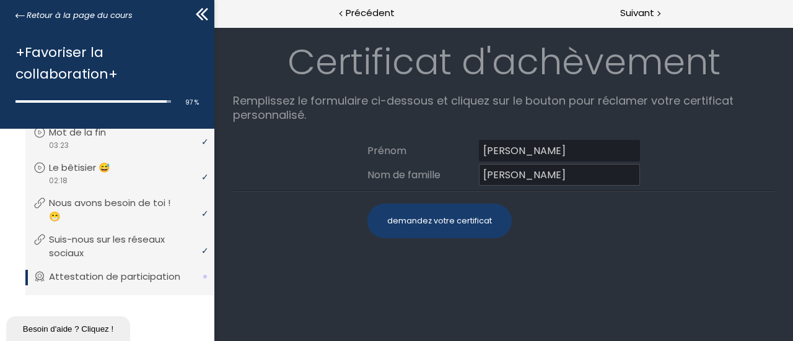
type input "Bellavance"
click at [492, 219] on div "demandez votre certificat" at bounding box center [439, 221] width 144 height 35
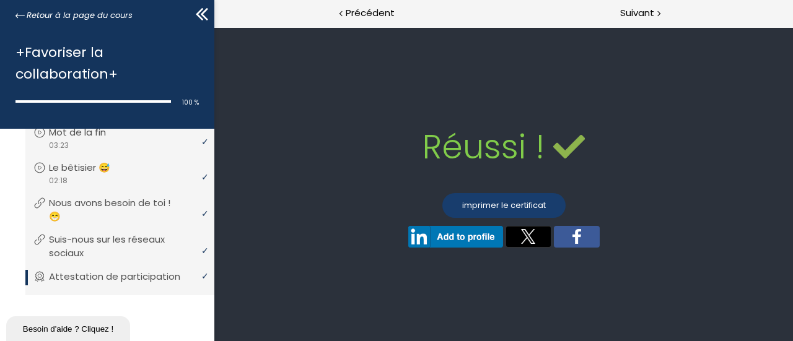
click at [508, 208] on link "imprimer le certificat" at bounding box center [503, 205] width 123 height 25
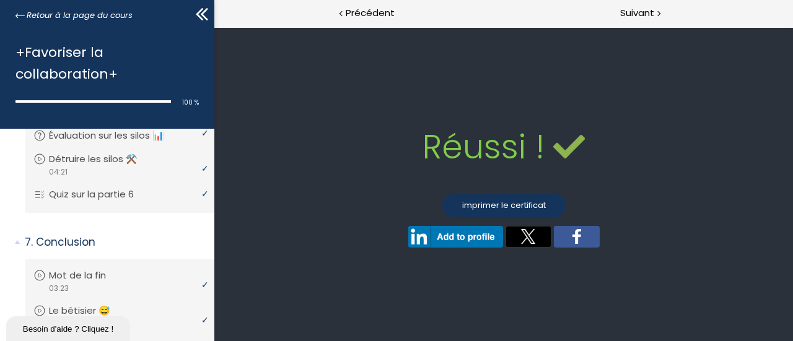
scroll to position [349, 0]
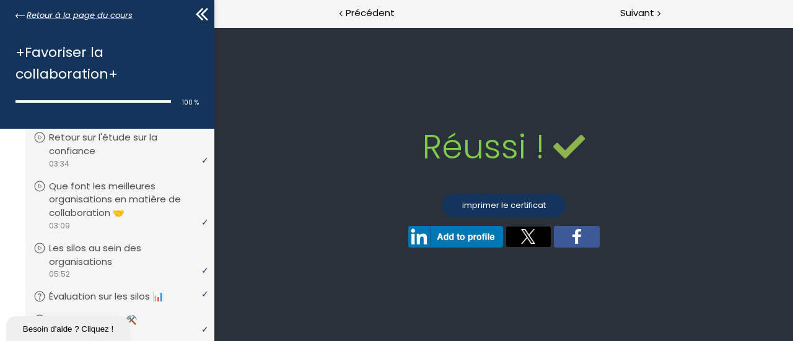
click at [82, 13] on span "Retour à la page du cours" at bounding box center [80, 16] width 106 height 14
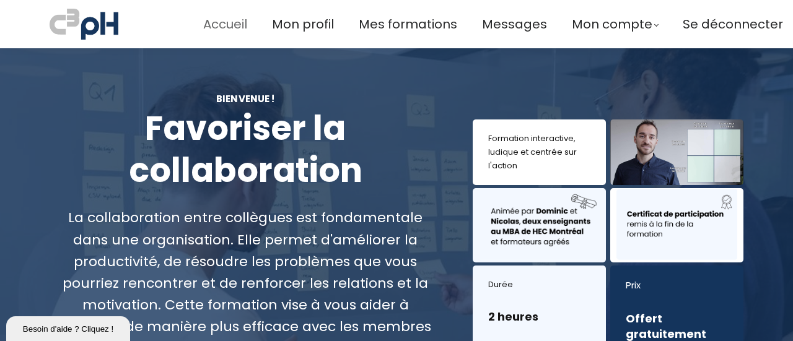
click at [238, 20] on span "Accueil" at bounding box center [225, 24] width 44 height 20
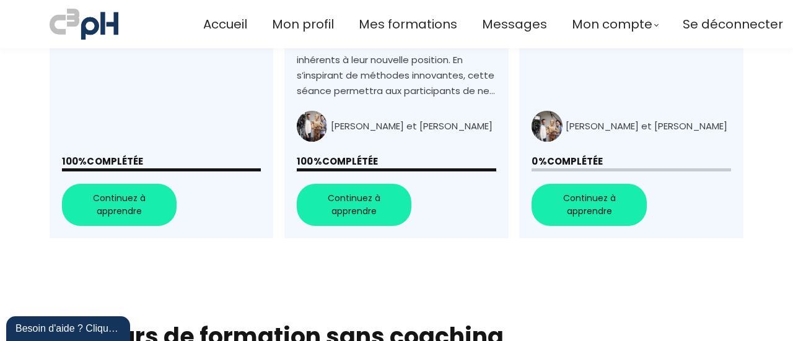
scroll to position [706, 0]
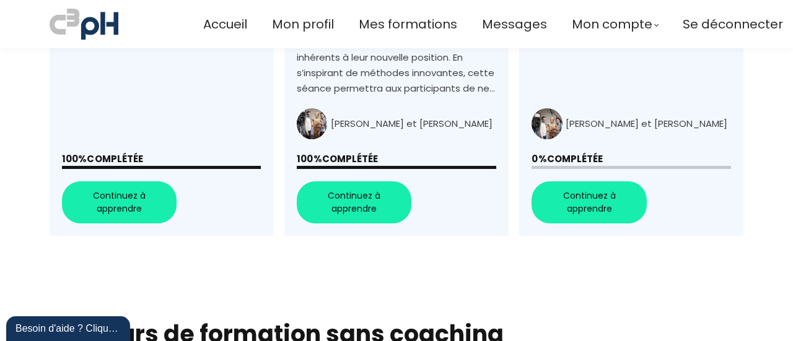
click at [582, 185] on link "+Gérer les personnes difficiles au travail+" at bounding box center [631, 14] width 224 height 446
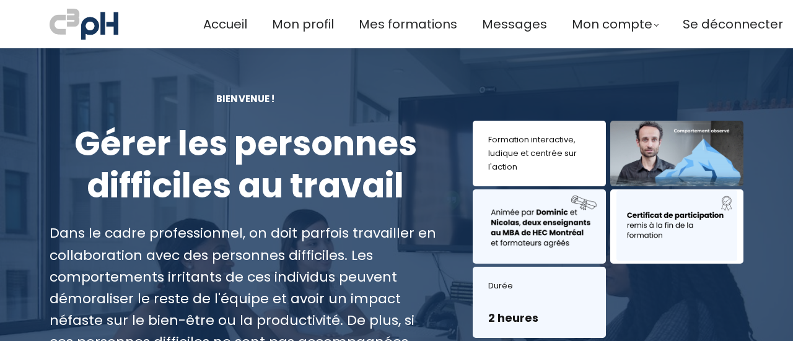
scroll to position [248, 0]
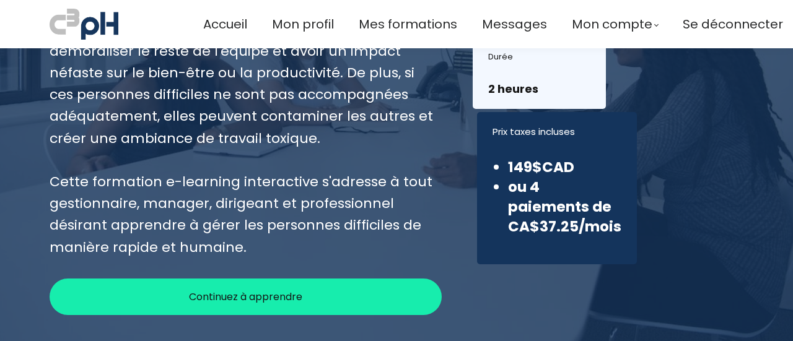
click at [305, 289] on div "Continuez à apprendre" at bounding box center [246, 297] width 392 height 37
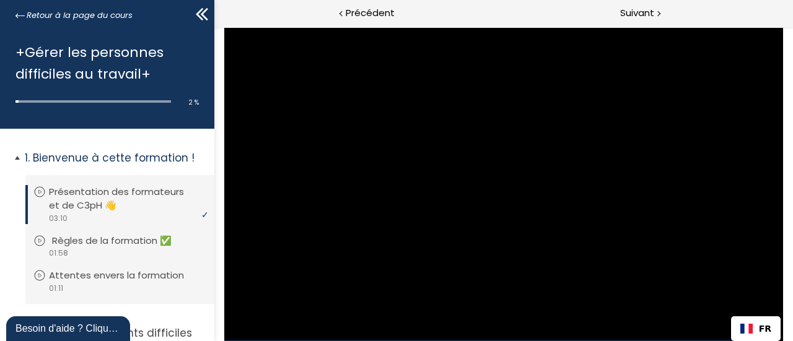
click at [117, 239] on p "Règles de la formation ✅" at bounding box center [121, 241] width 138 height 14
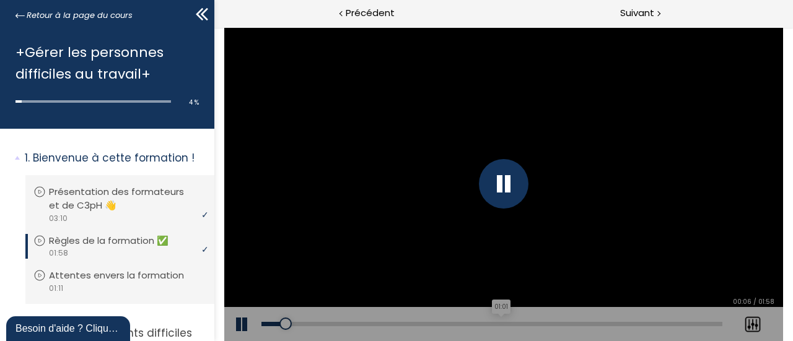
click at [502, 322] on div "Add chapter 01:01" at bounding box center [491, 324] width 461 height 35
click at [629, 323] on div "01:34" at bounding box center [491, 324] width 461 height 4
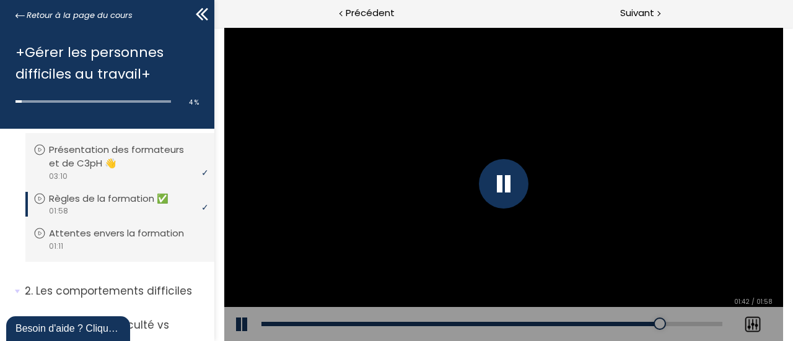
scroll to position [62, 0]
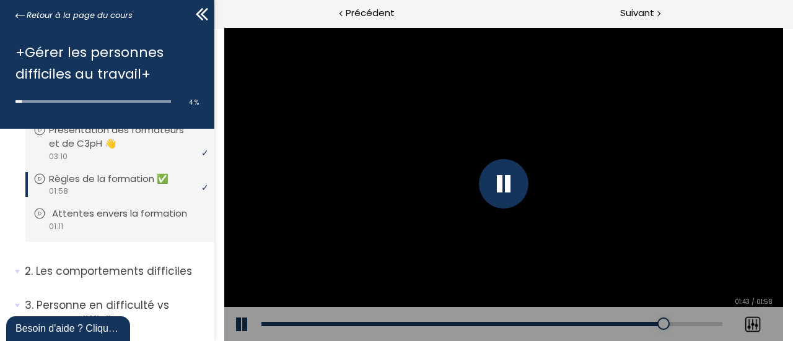
click at [85, 217] on p "Attentes envers la formation" at bounding box center [129, 214] width 154 height 14
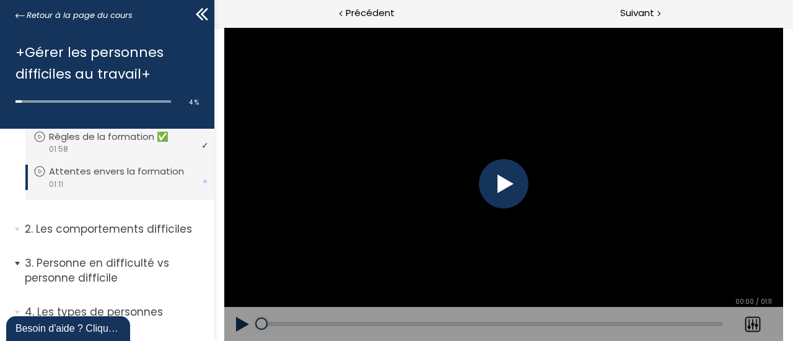
scroll to position [124, 0]
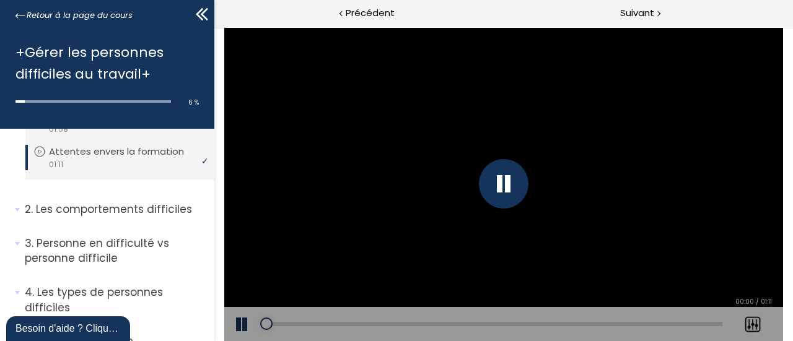
click at [583, 319] on div "Add chapter 00:00" at bounding box center [491, 324] width 461 height 35
click at [585, 323] on div "00:50" at bounding box center [491, 324] width 461 height 4
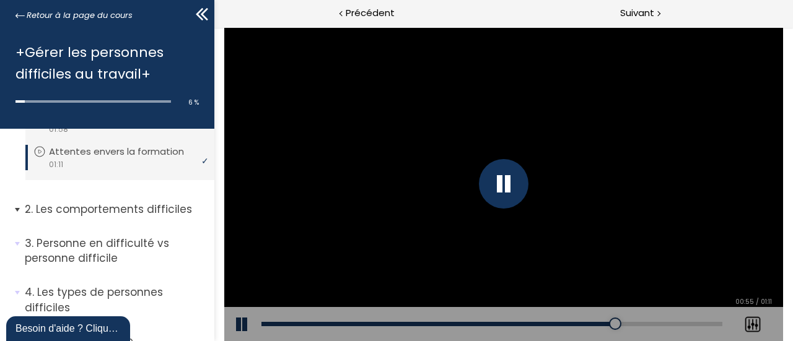
click at [123, 218] on p "Les comportements difficiles" at bounding box center [115, 209] width 180 height 15
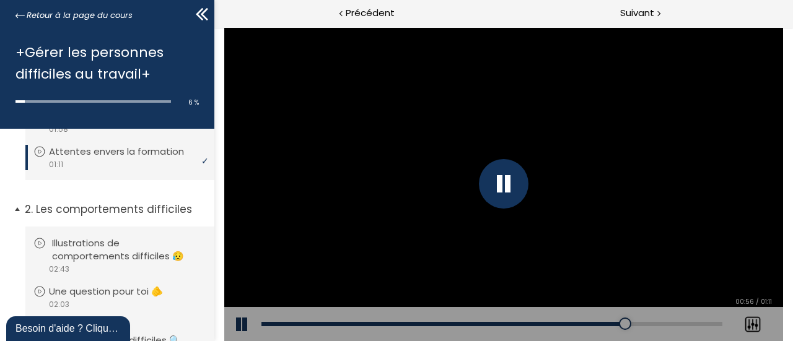
click at [123, 262] on p "Illustrations de comportements difficiles 😥" at bounding box center [129, 250] width 154 height 27
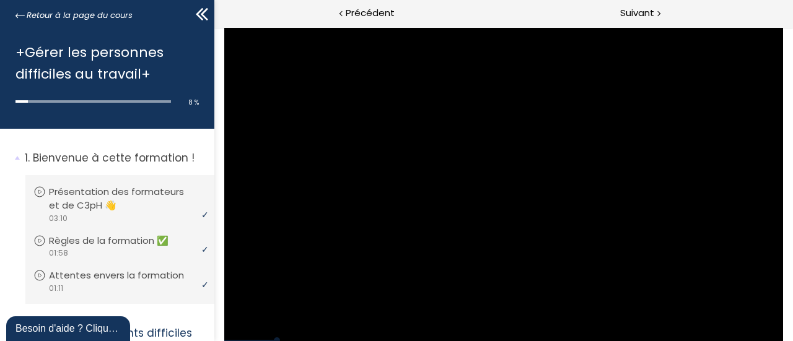
scroll to position [62, 0]
